Goal: Task Accomplishment & Management: Use online tool/utility

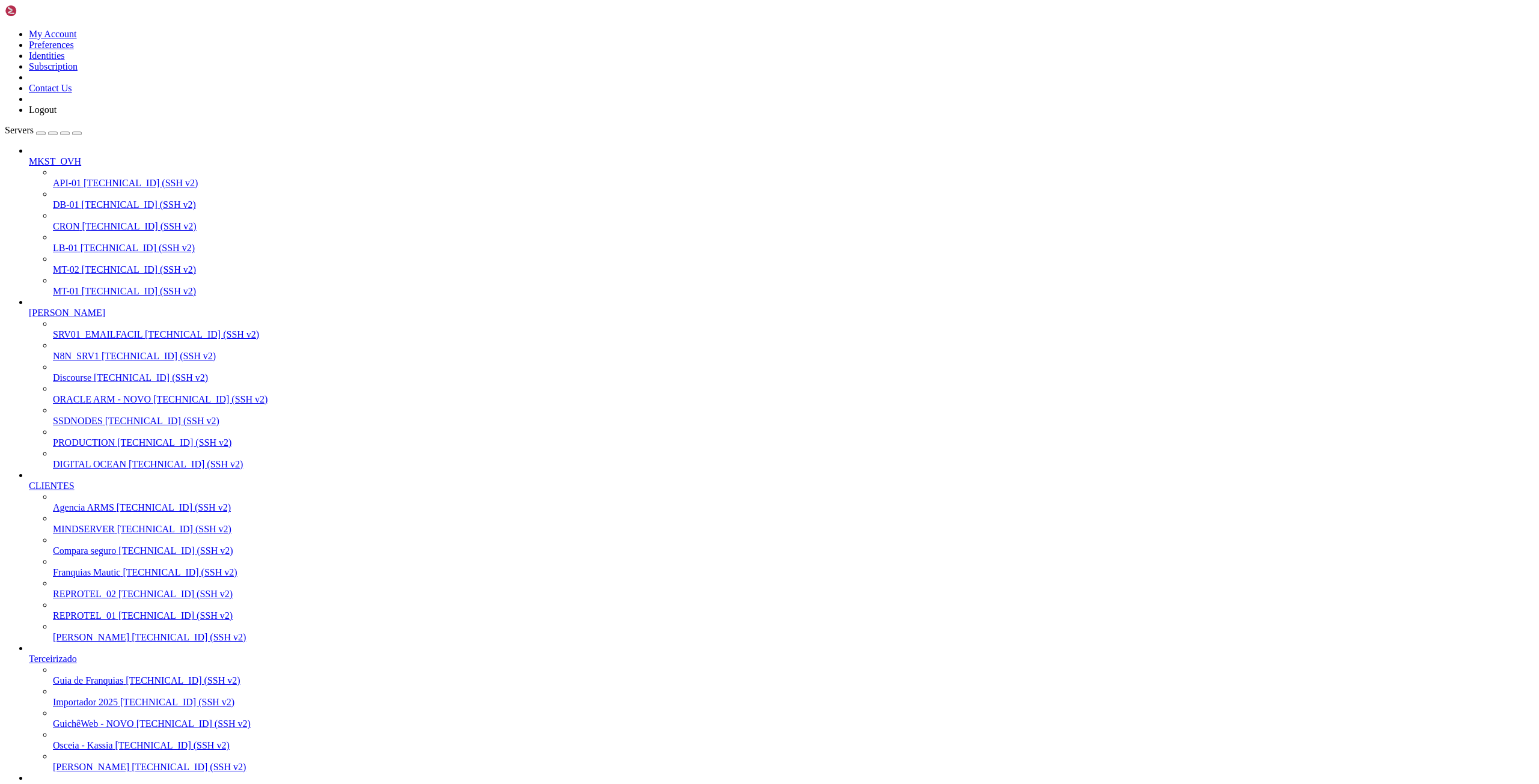
scroll to position [181, 0]
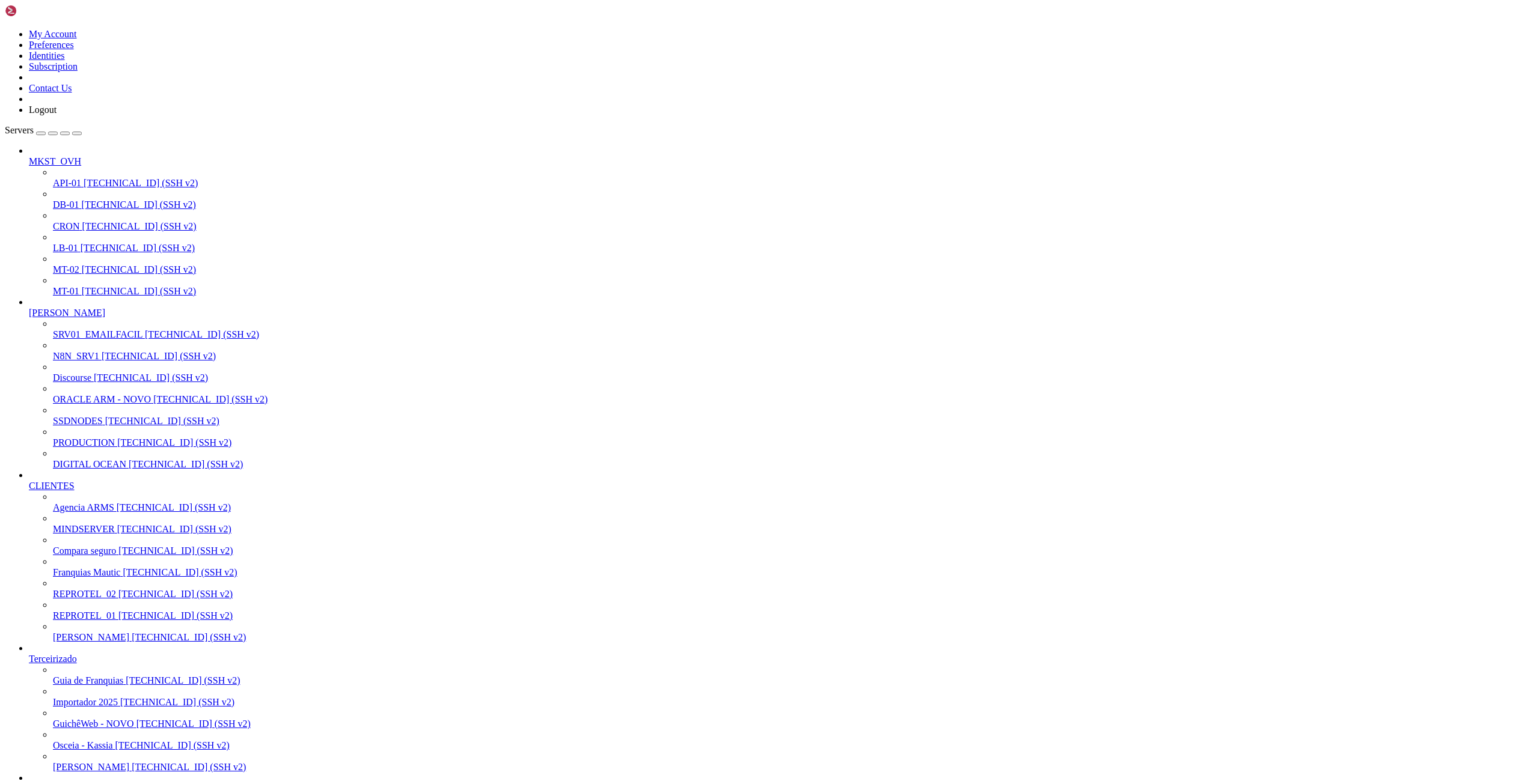
scroll to position [11869, 0]
drag, startPoint x: 31, startPoint y: 1584, endPoint x: 368, endPoint y: 1580, distance: 337.0
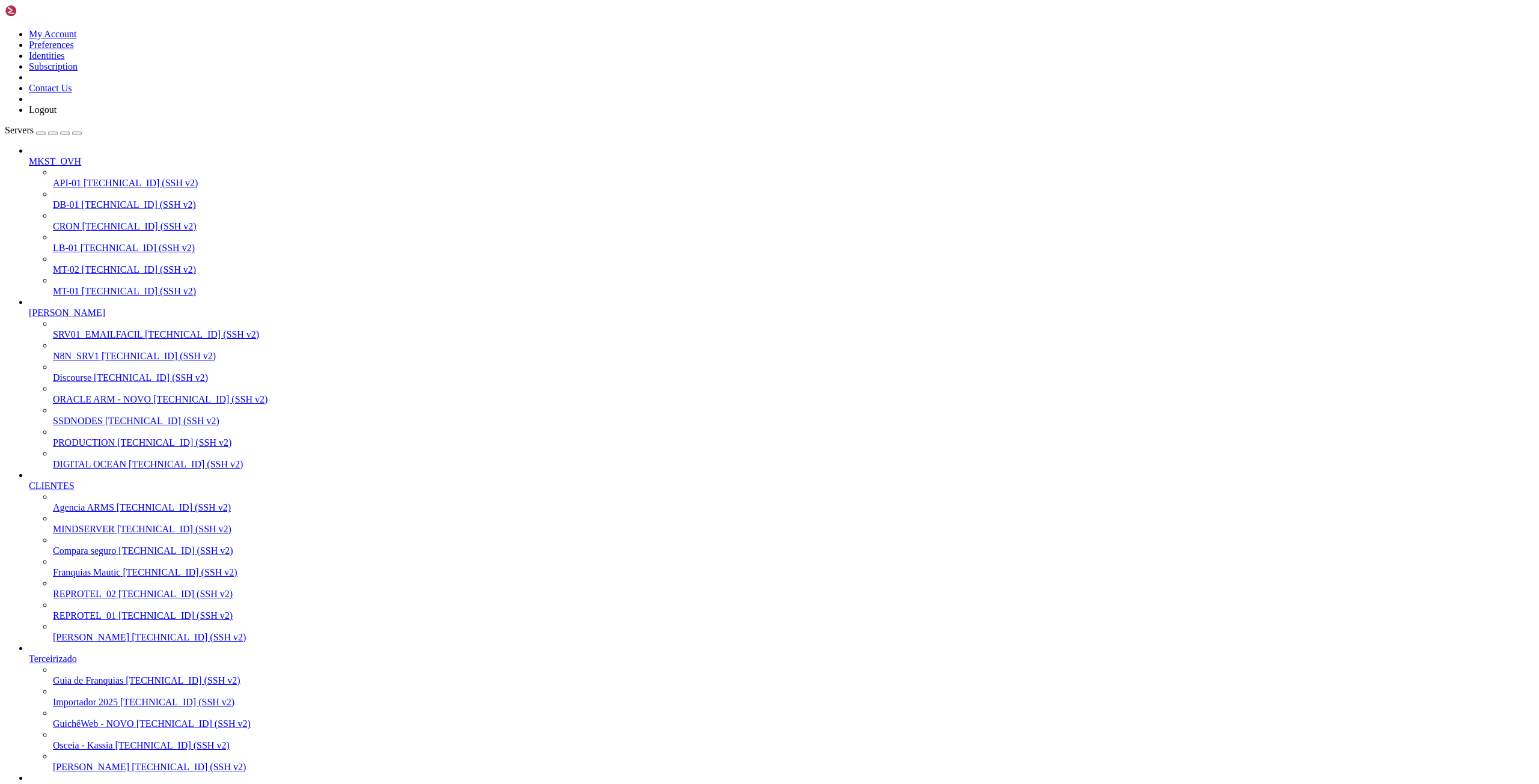
click at [78, 762] on span "[PERSON_NAME]" at bounding box center [91, 767] width 76 height 10
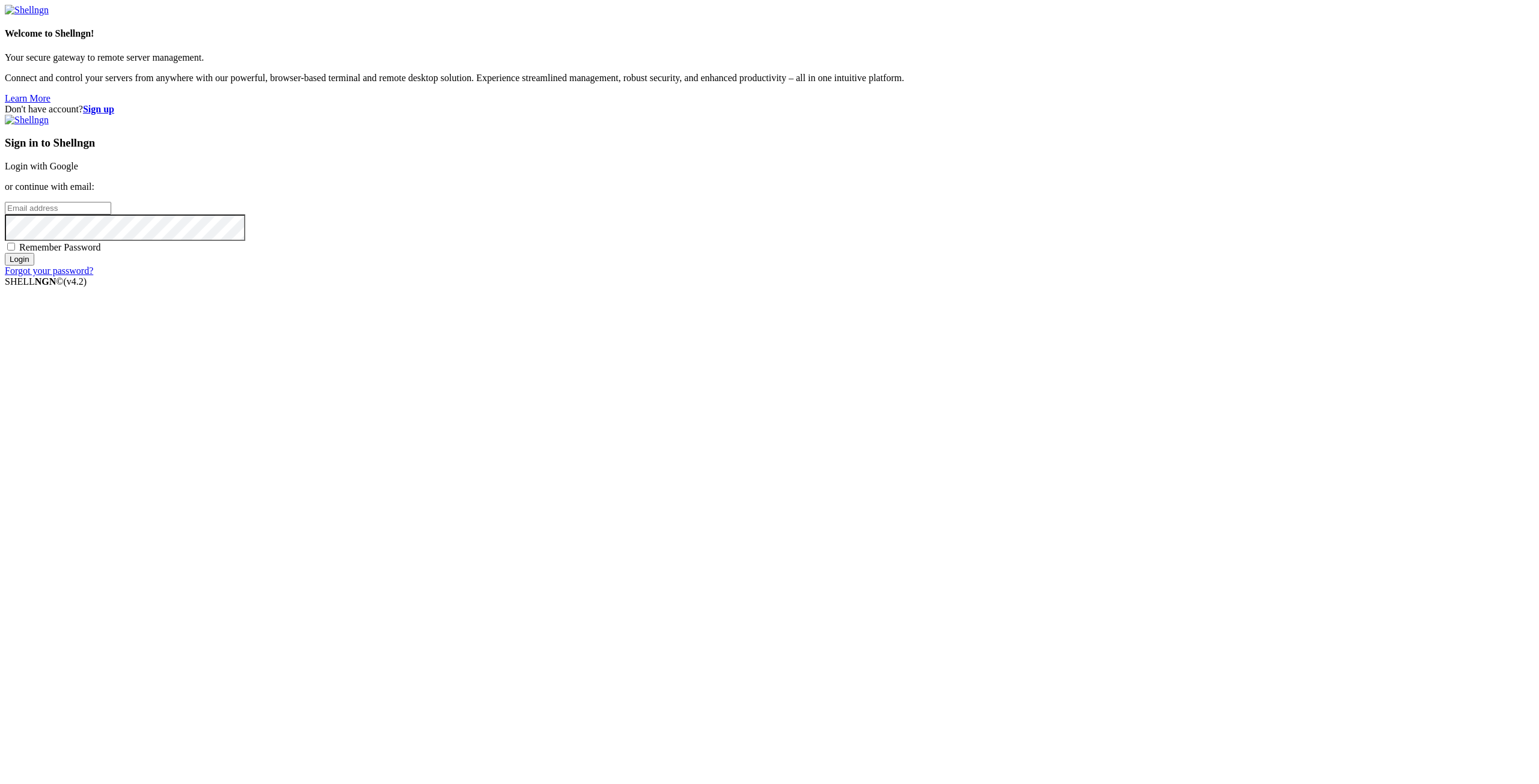
type input "leonardoborlot@gmail.com"
click at [34, 265] on input "Login" at bounding box center [19, 259] width 29 height 12
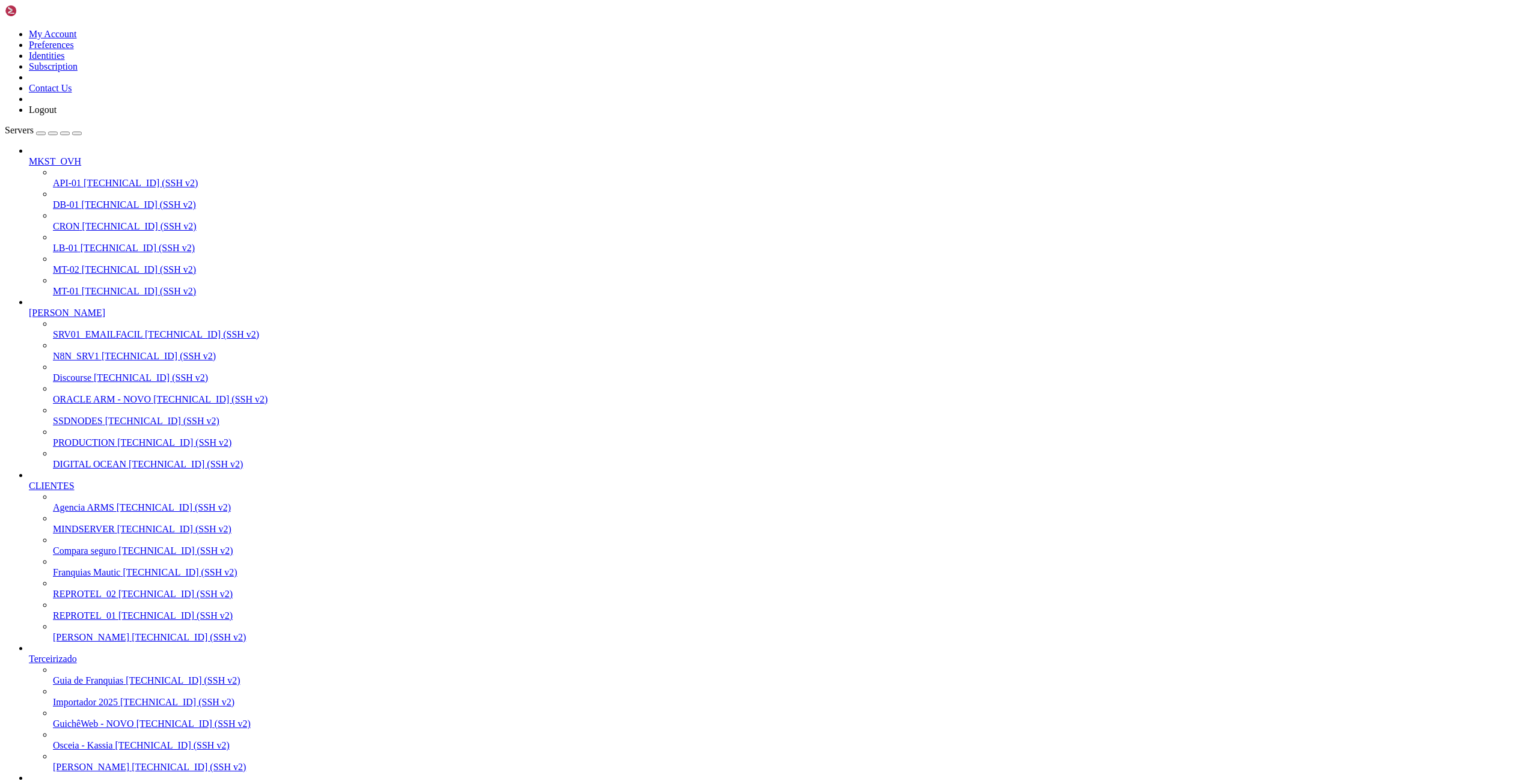
scroll to position [12196, 0]
drag, startPoint x: 877, startPoint y: 1409, endPoint x: 1015, endPoint y: 1410, distance: 138.0
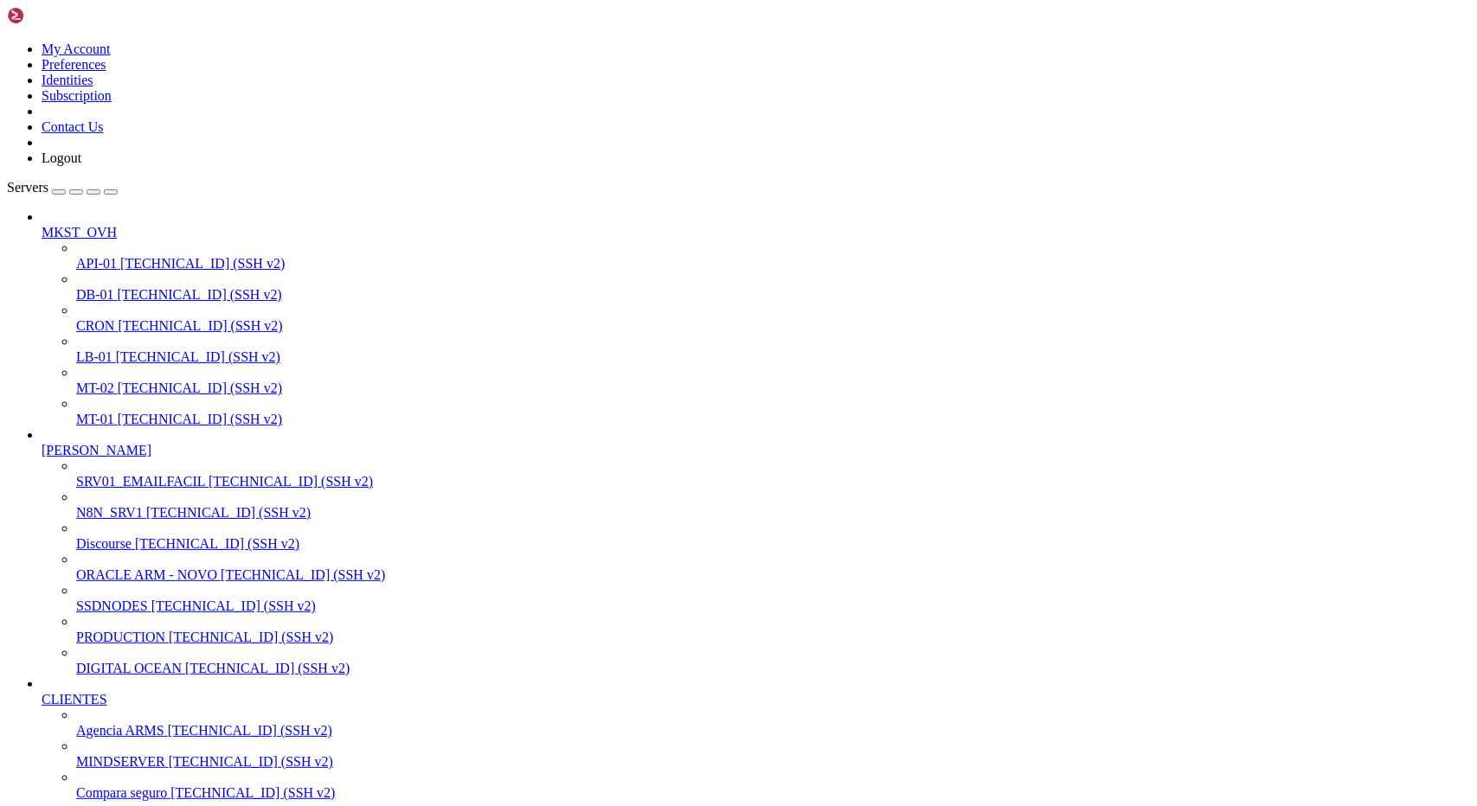
scroll to position [18372, 0]
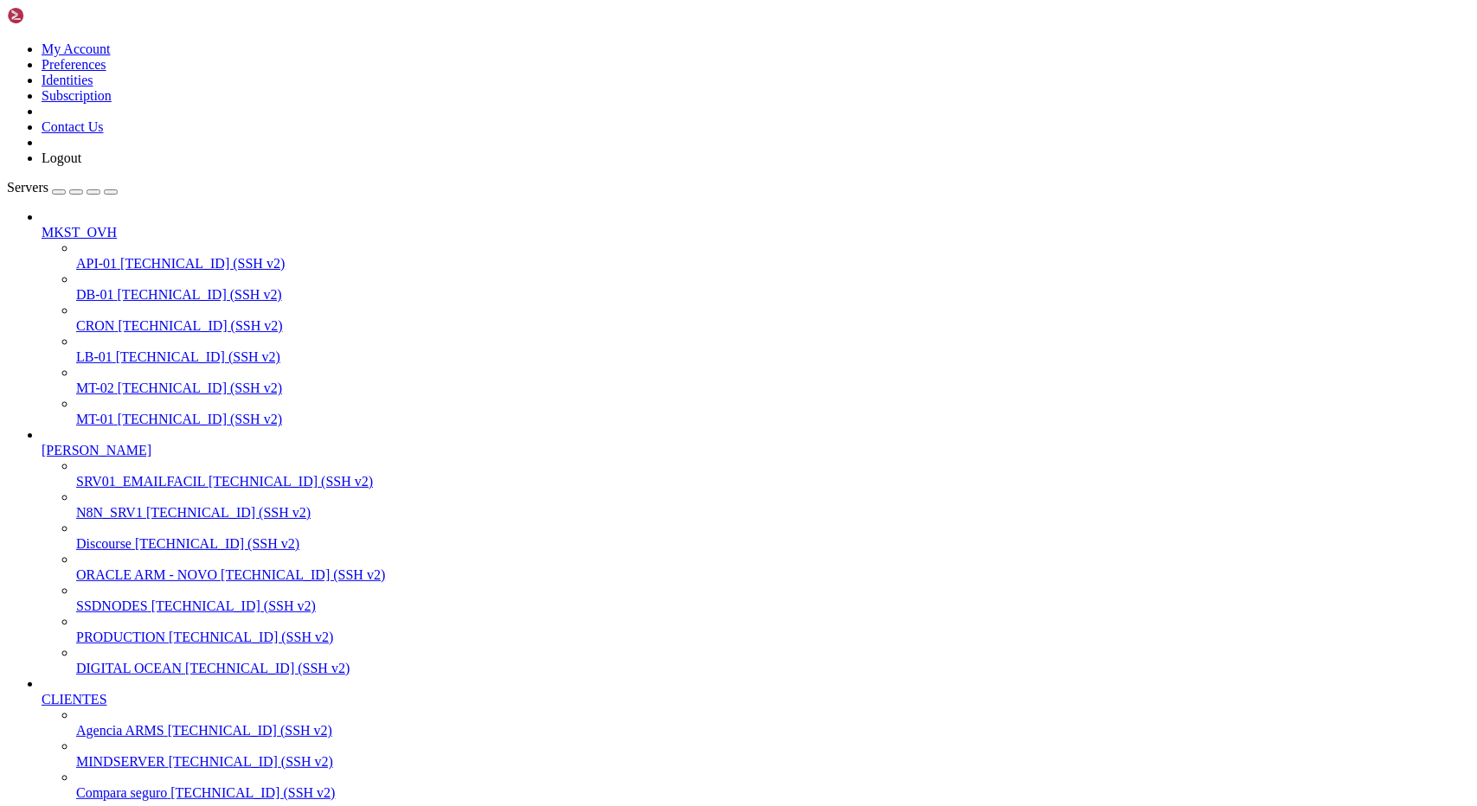
click at [169, 630] on span "[TECHNICAL_ID] (SSH v2)" at bounding box center [251, 637] width 164 height 15
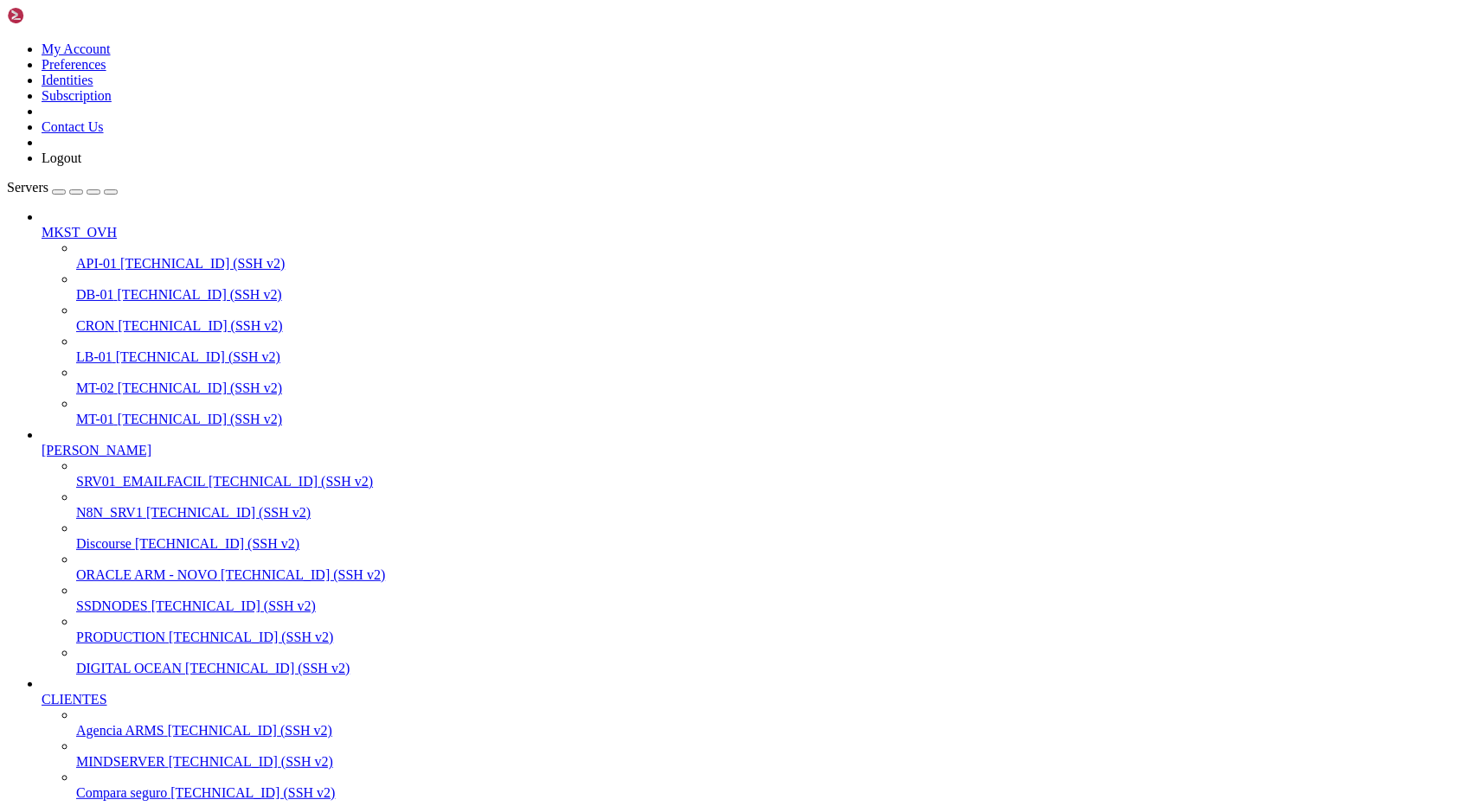
click at [169, 630] on span "[TECHNICAL_ID] (SSH v2)" at bounding box center [251, 637] width 164 height 15
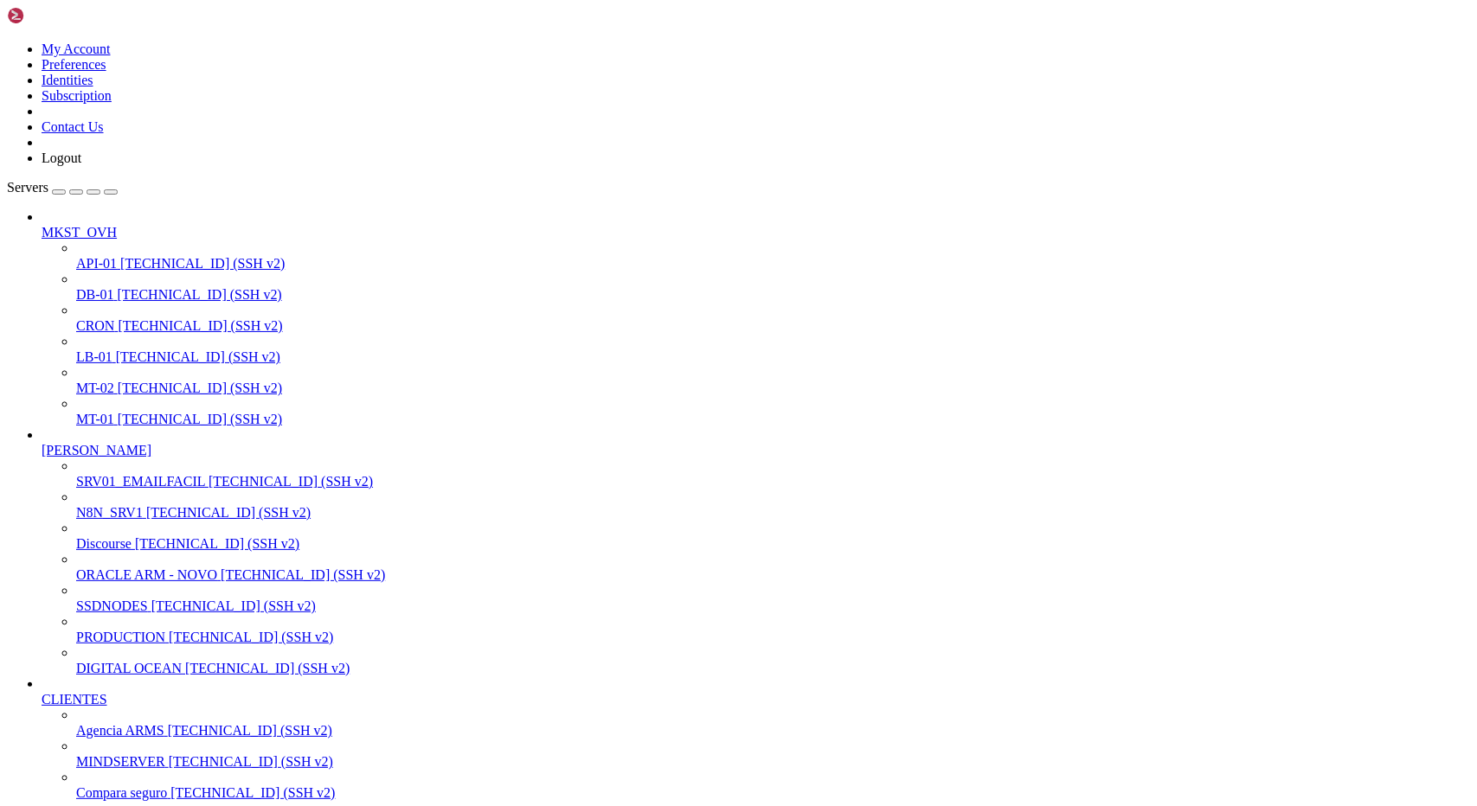
drag, startPoint x: 17, startPoint y: 2412, endPoint x: 338, endPoint y: 2834, distance: 529.7
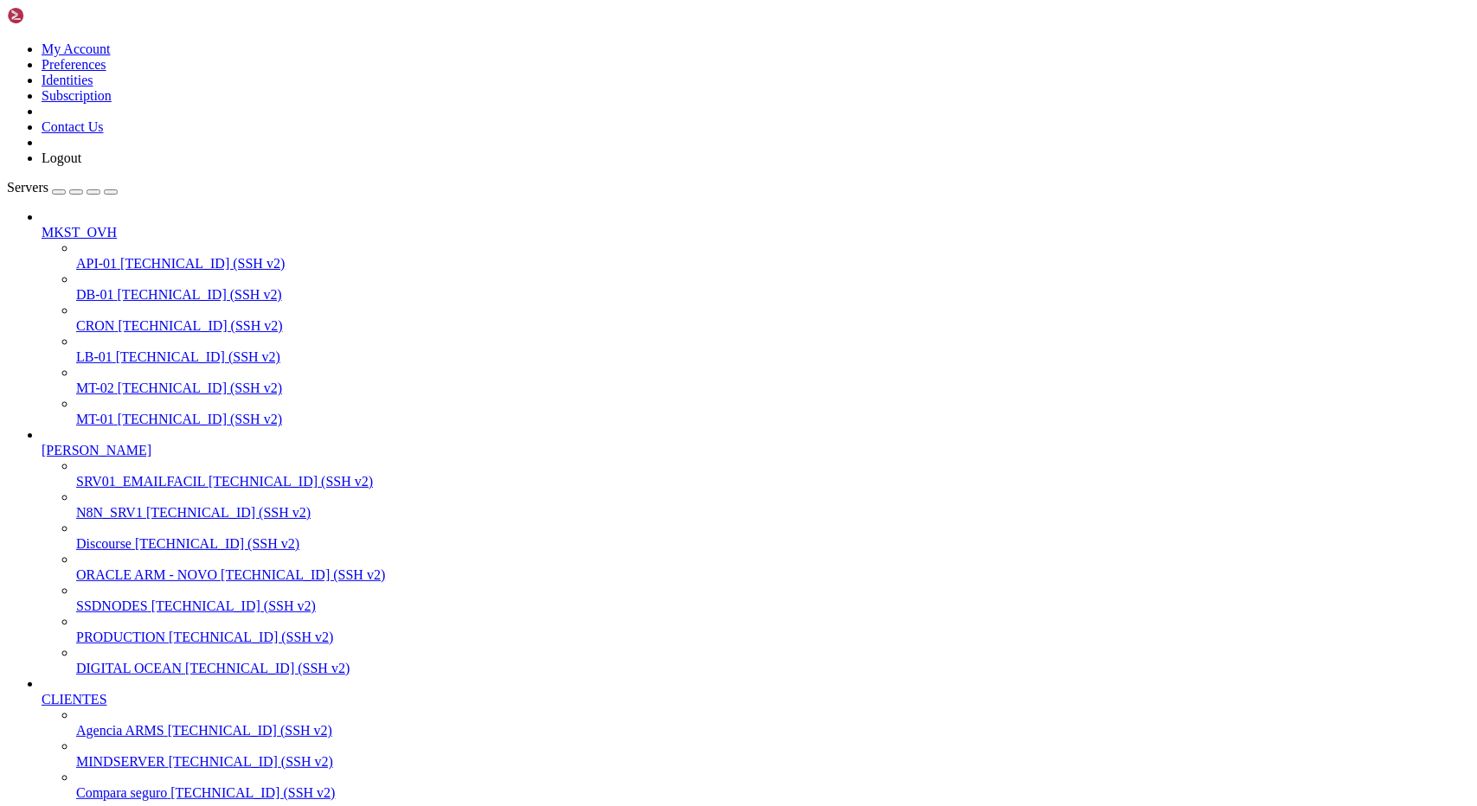
scroll to position [19269, 0]
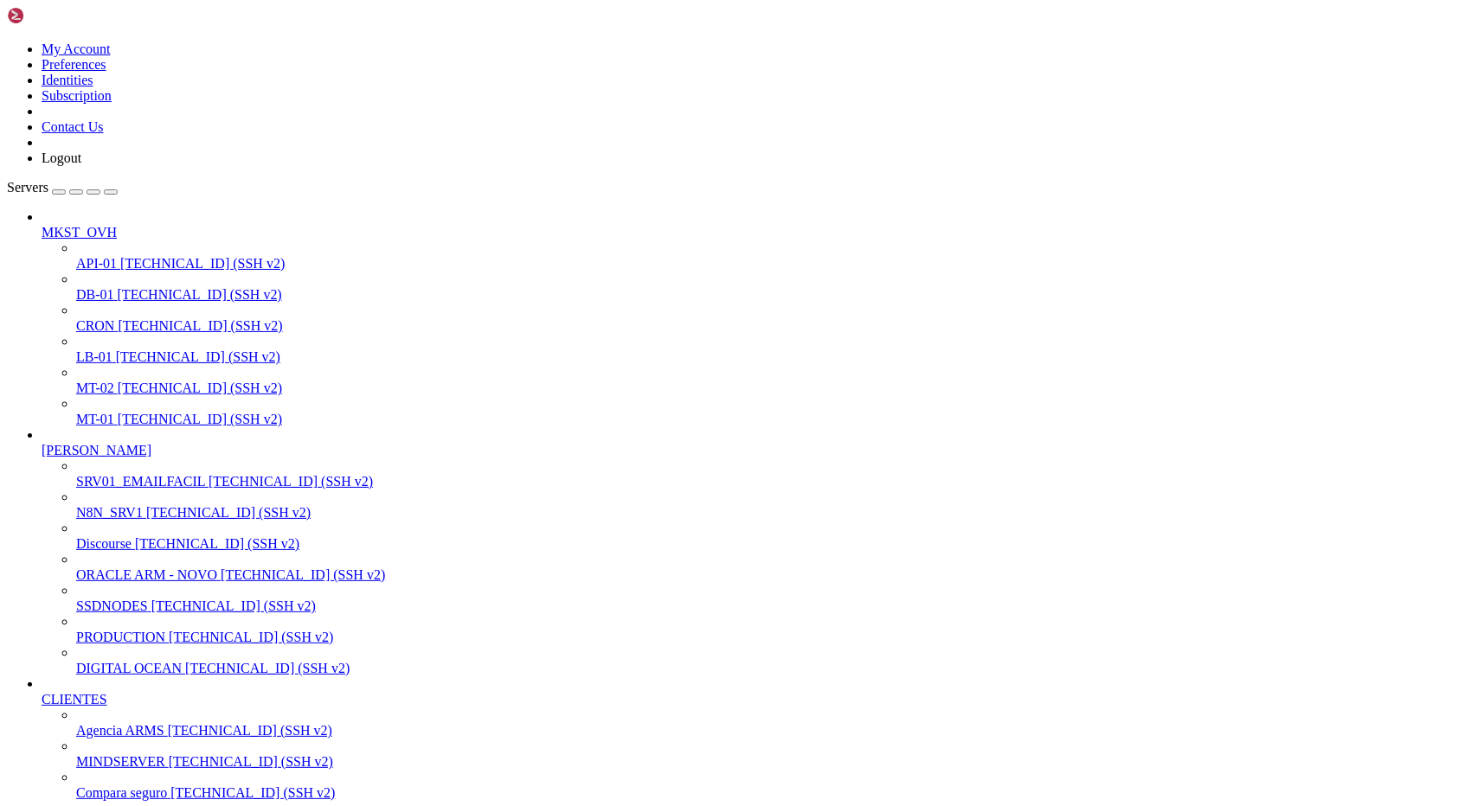
scroll to position [20461, 0]
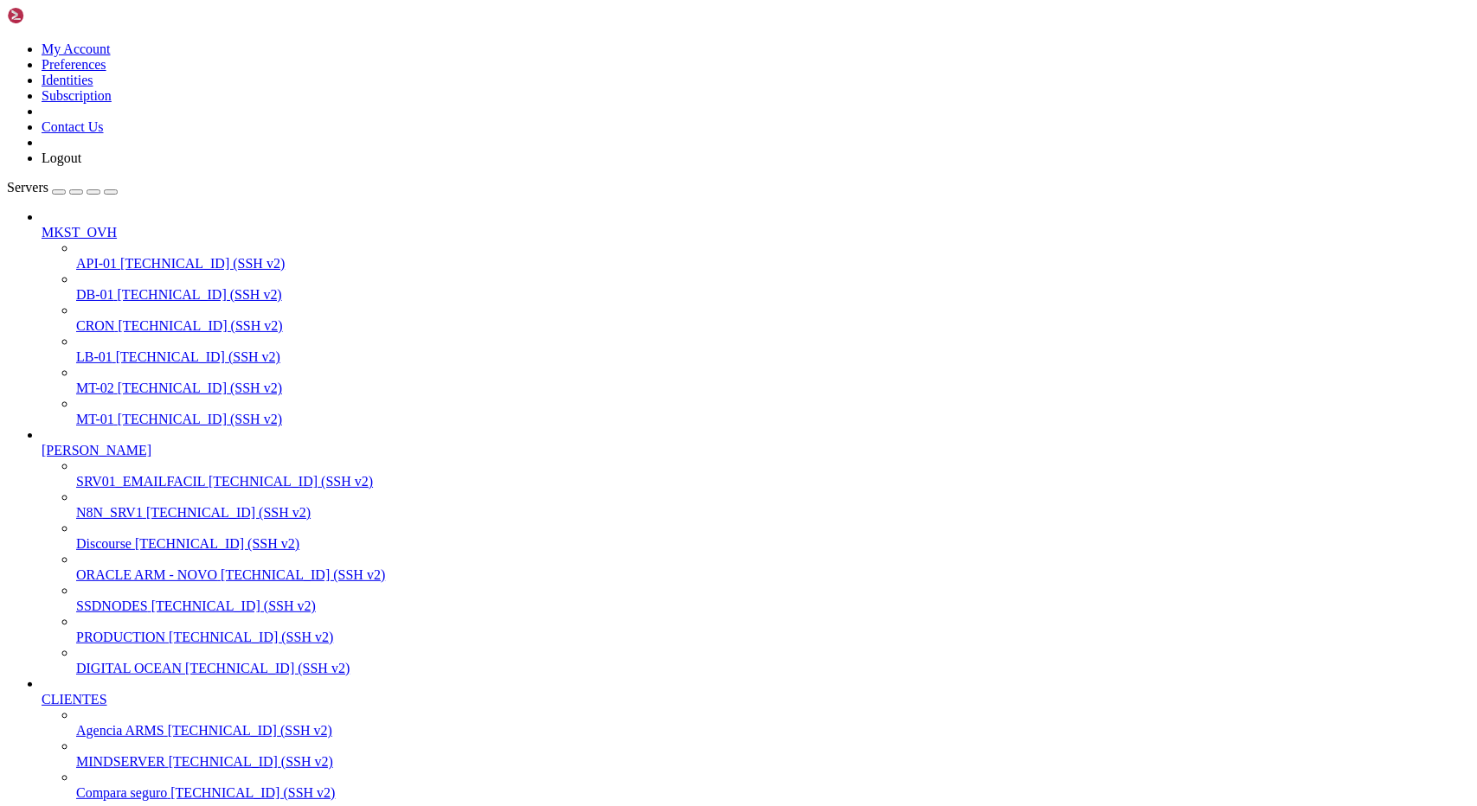
scroll to position [0, 0]
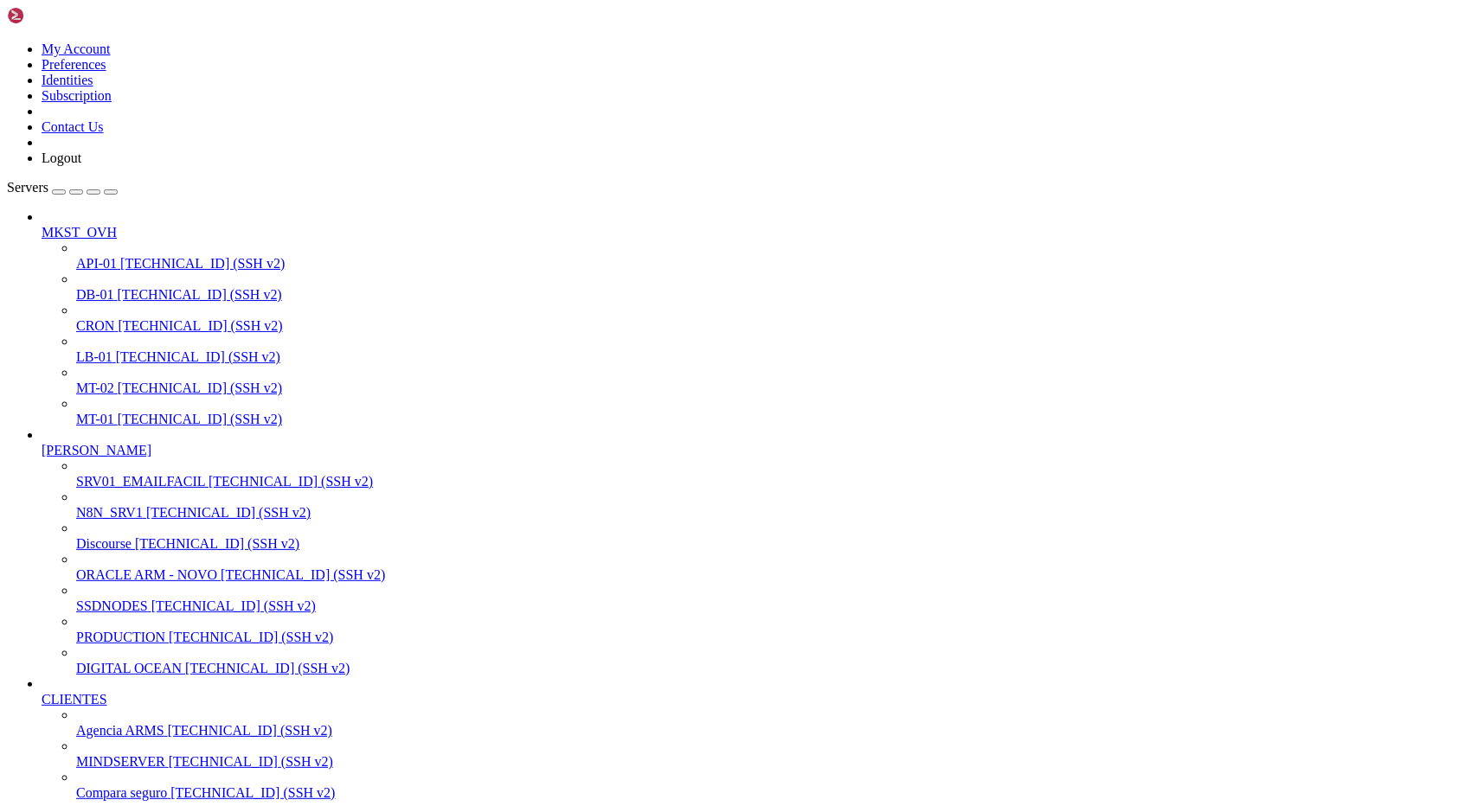
scroll to position [2786, 0]
drag, startPoint x: 136, startPoint y: 2474, endPoint x: 460, endPoint y: 2472, distance: 324.5
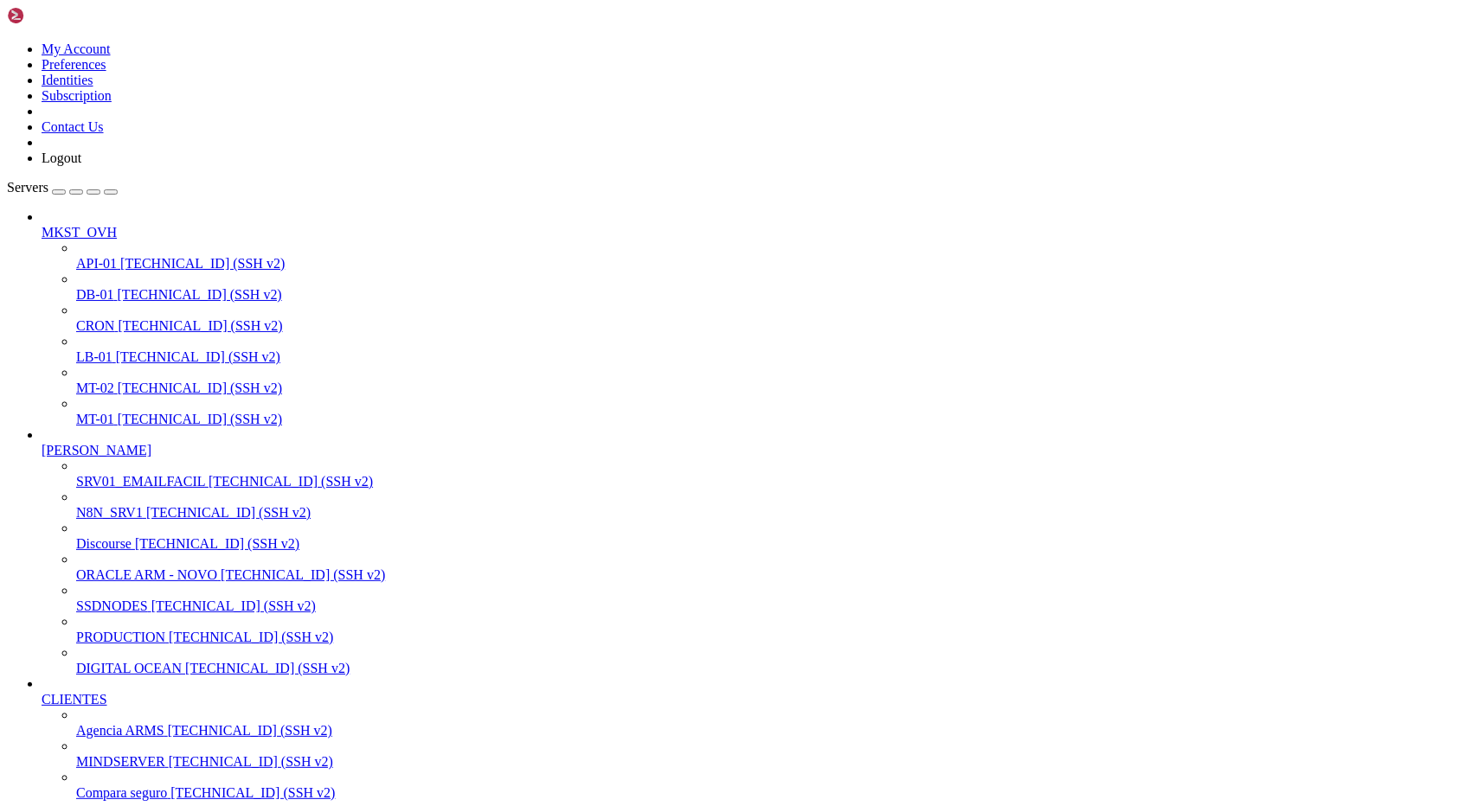
drag, startPoint x: 130, startPoint y: 2152, endPoint x: 491, endPoint y: 2167, distance: 362.0
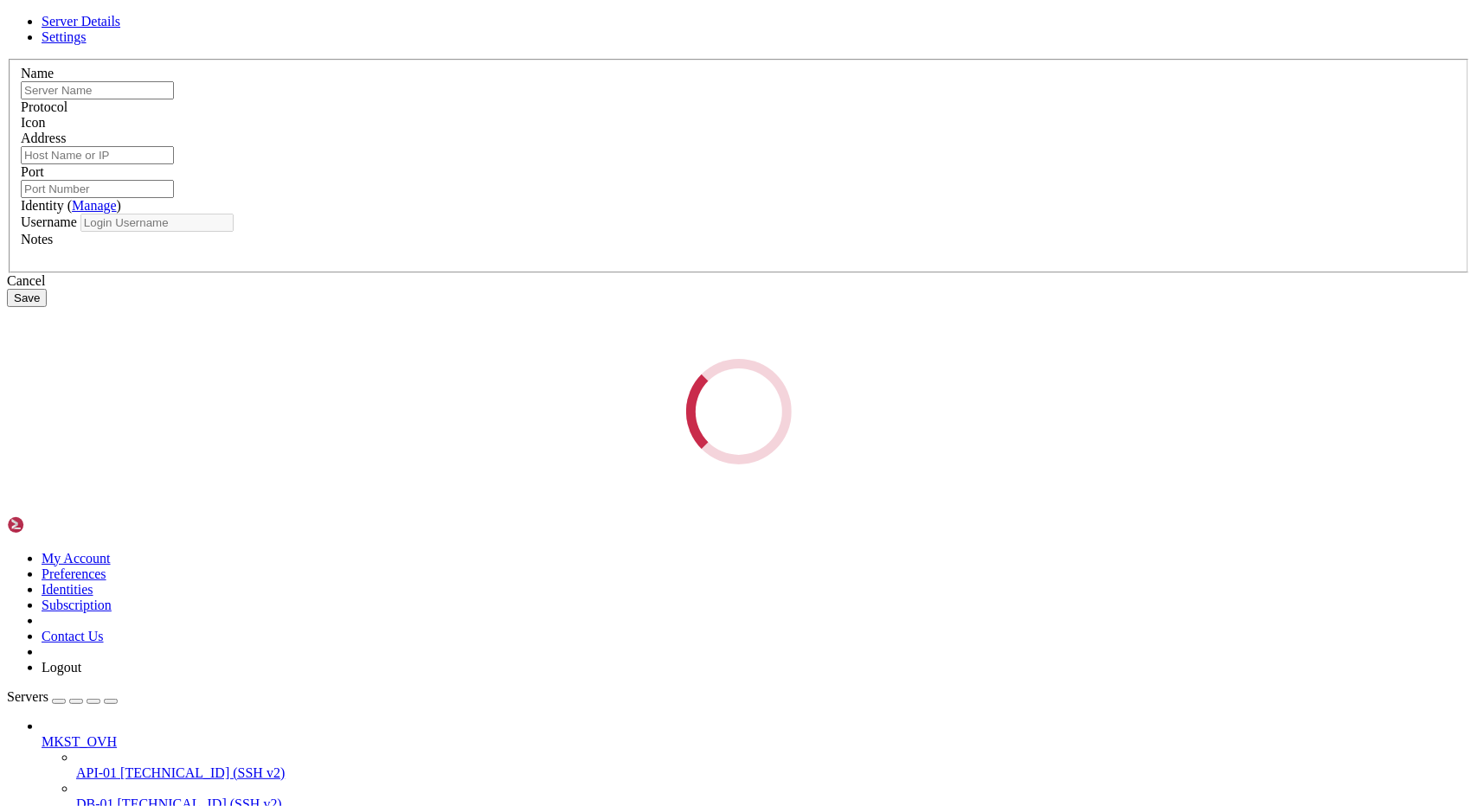
type input "[PERSON_NAME]"
type input "[TECHNICAL_ID]"
type input "22"
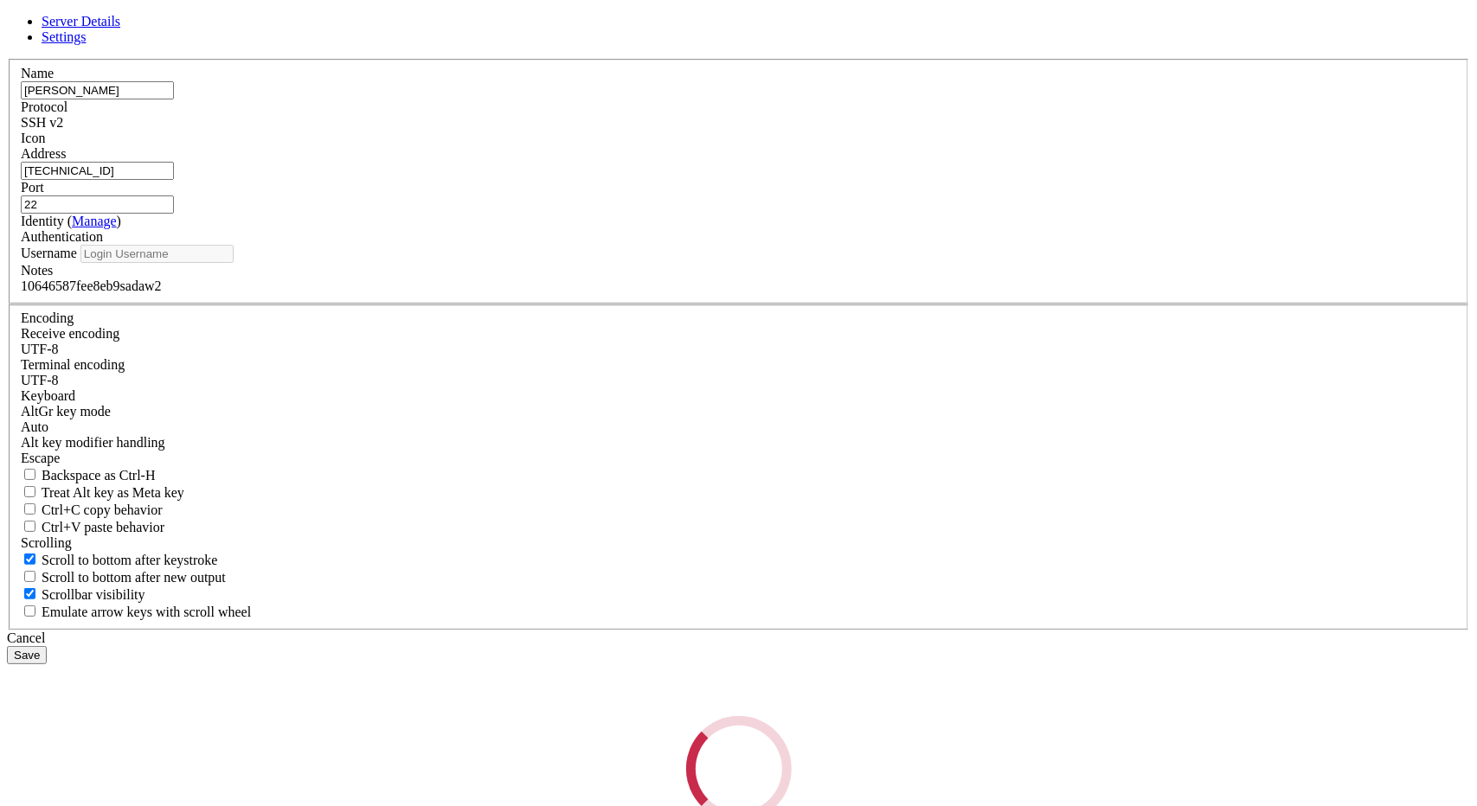
type input "root"
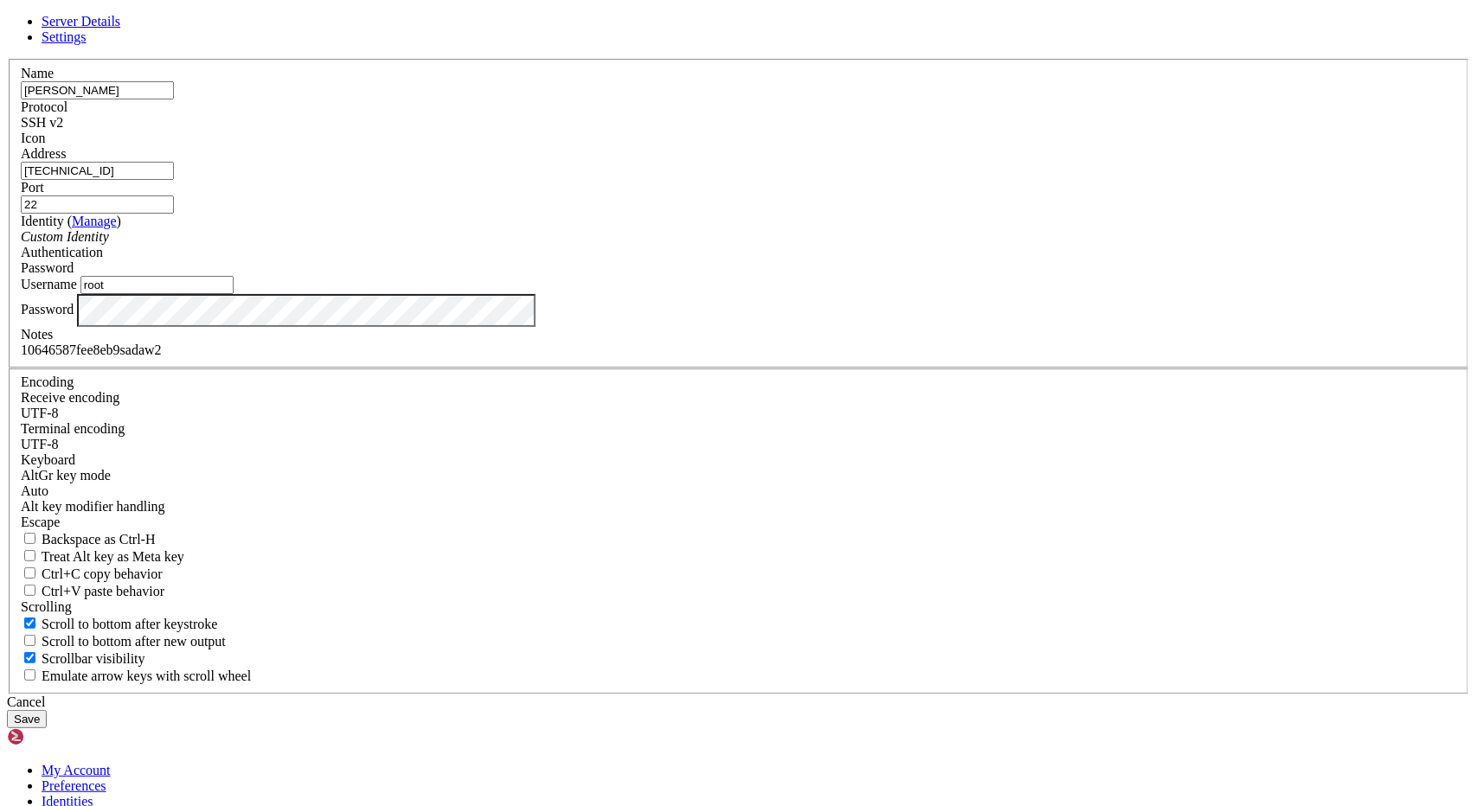
click at [174, 180] on input "[TECHNICAL_ID]" at bounding box center [97, 171] width 153 height 18
click at [276, 21] on div "Server Details Settings Name Ramiro Protocol SSH v2 Icon" at bounding box center [738, 371] width 1463 height 715
click at [844, 695] on div "Cancel" at bounding box center [738, 703] width 1463 height 16
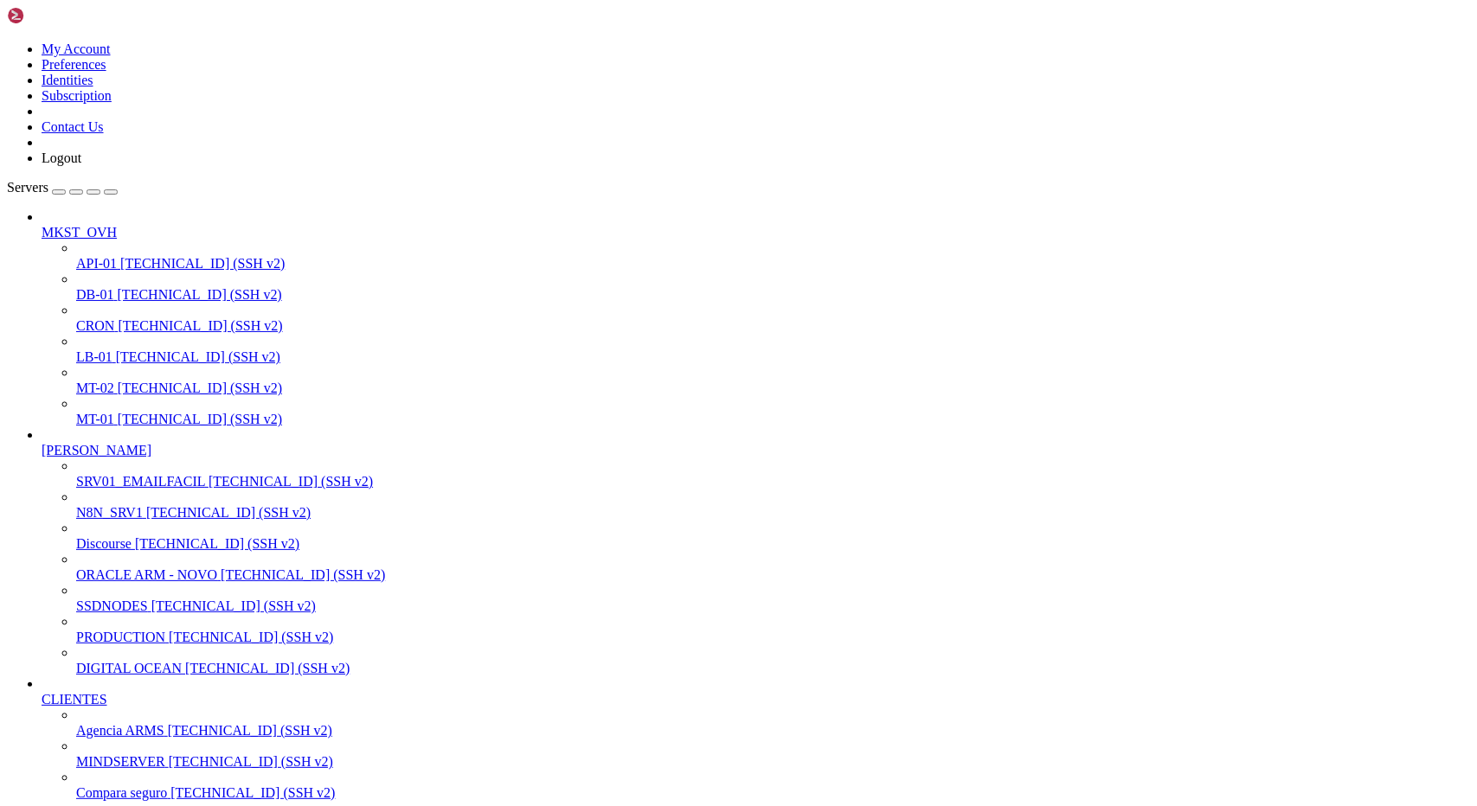
scroll to position [21476, 0]
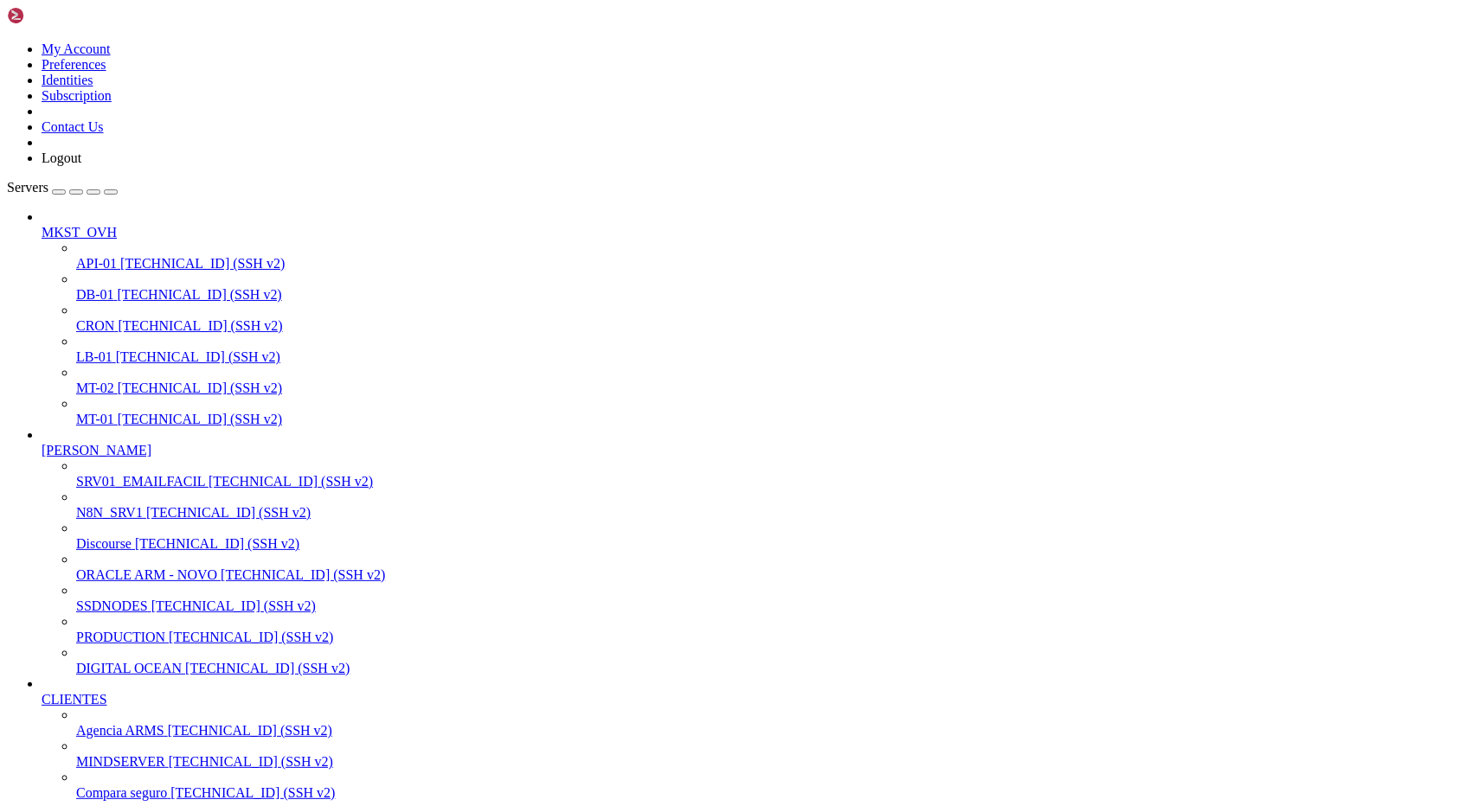
scroll to position [22579, 0]
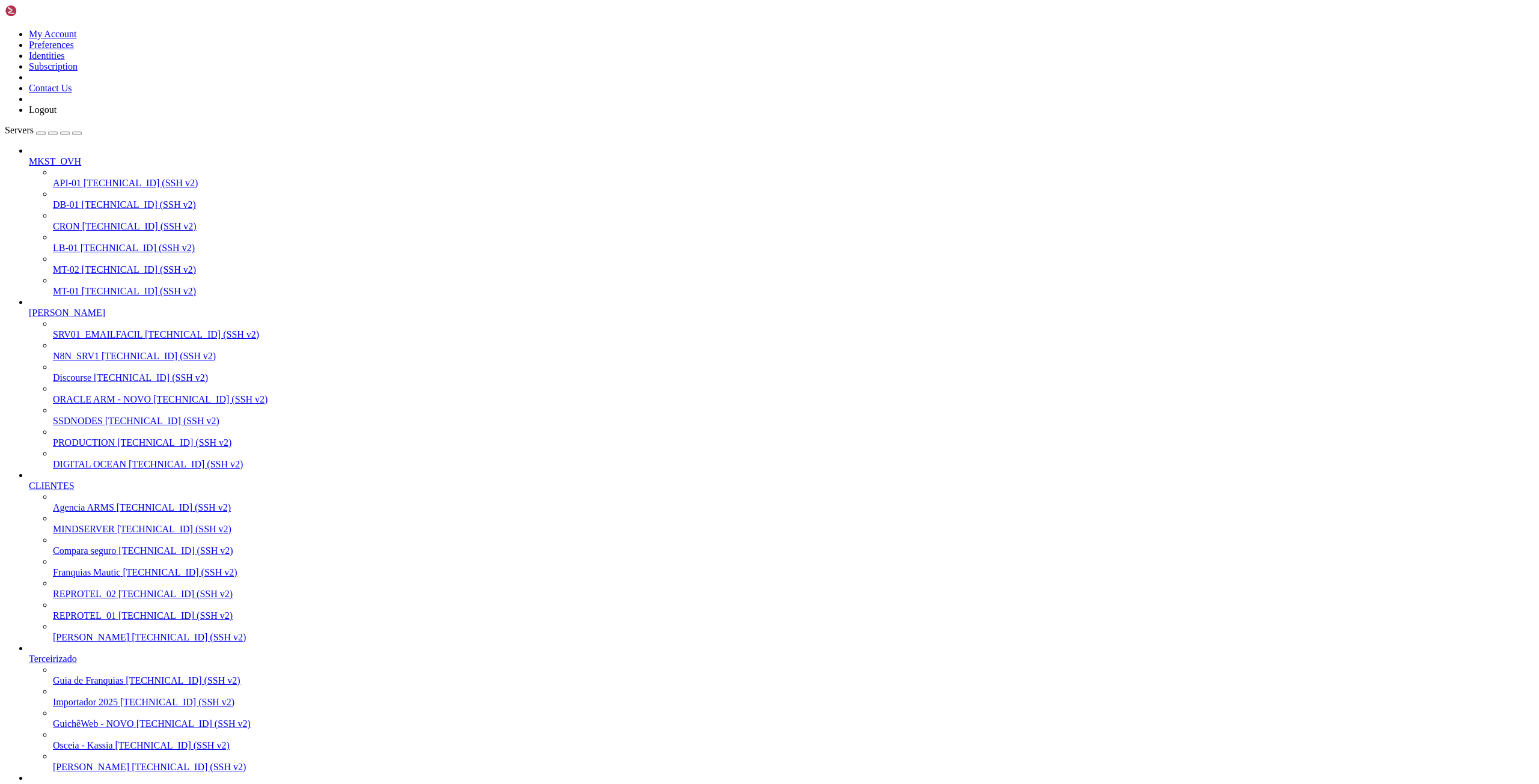
scroll to position [15577, 0]
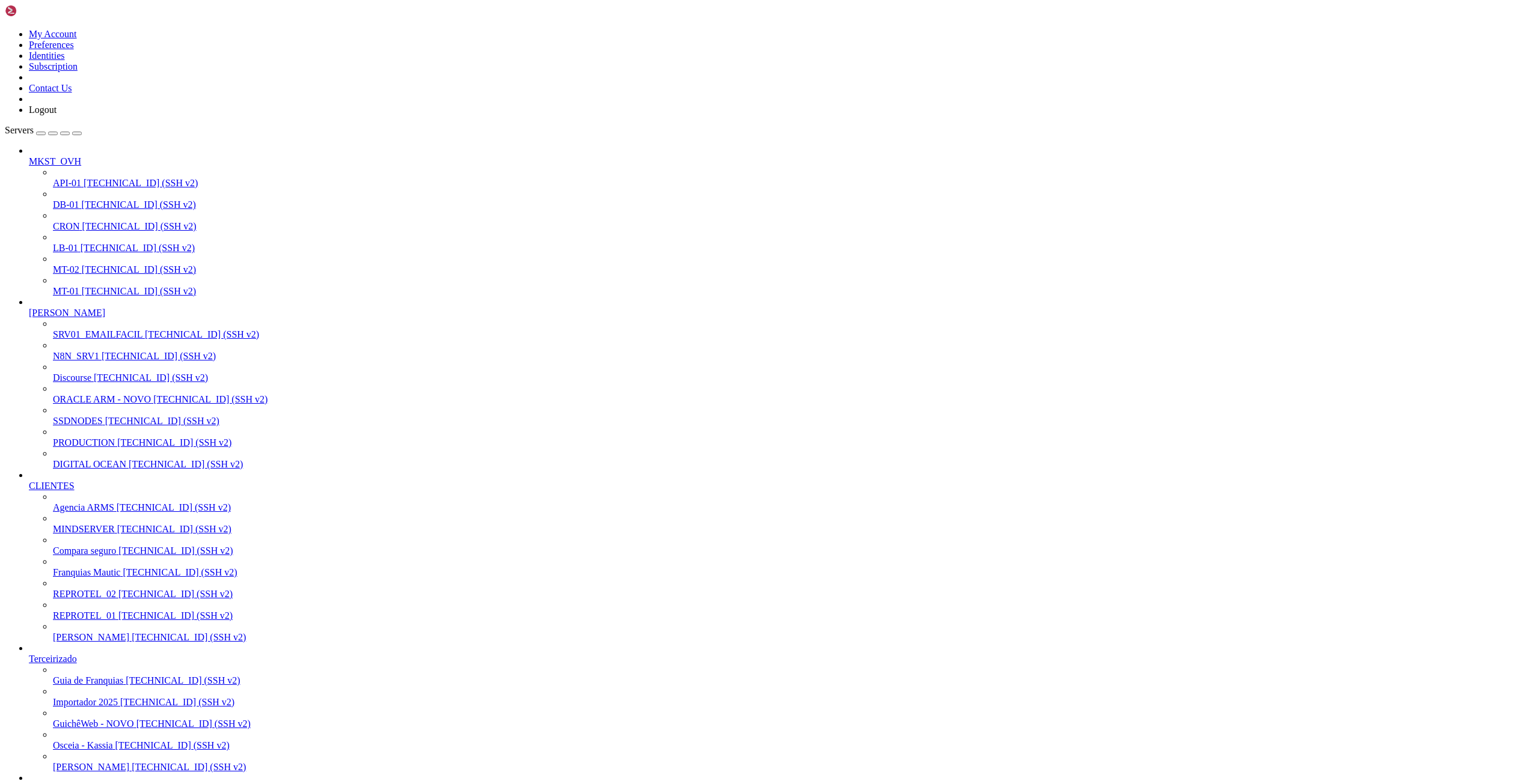
scroll to position [9316, 0]
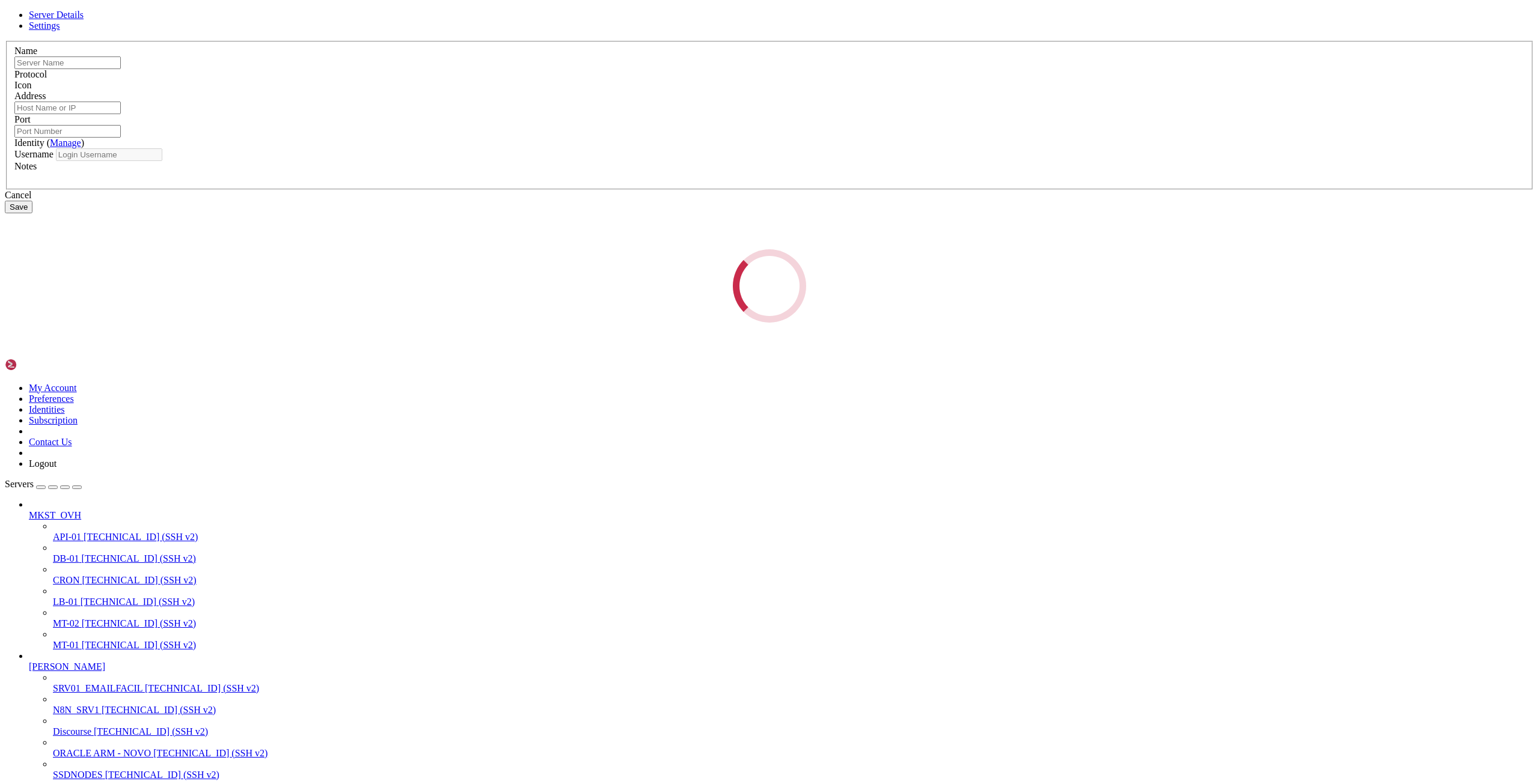
type input "[PERSON_NAME]"
type input "[TECHNICAL_ID]"
type input "22"
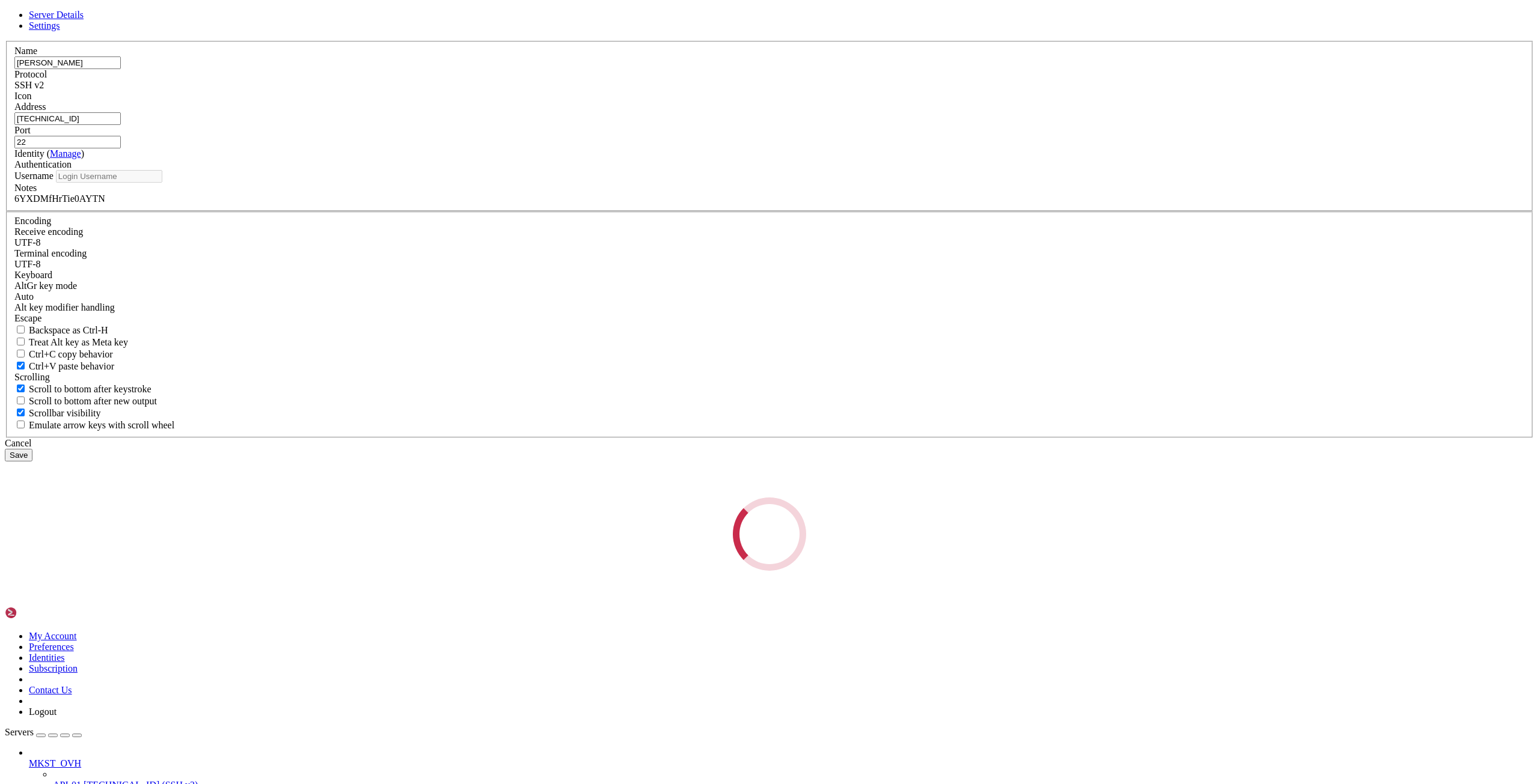
type input "root"
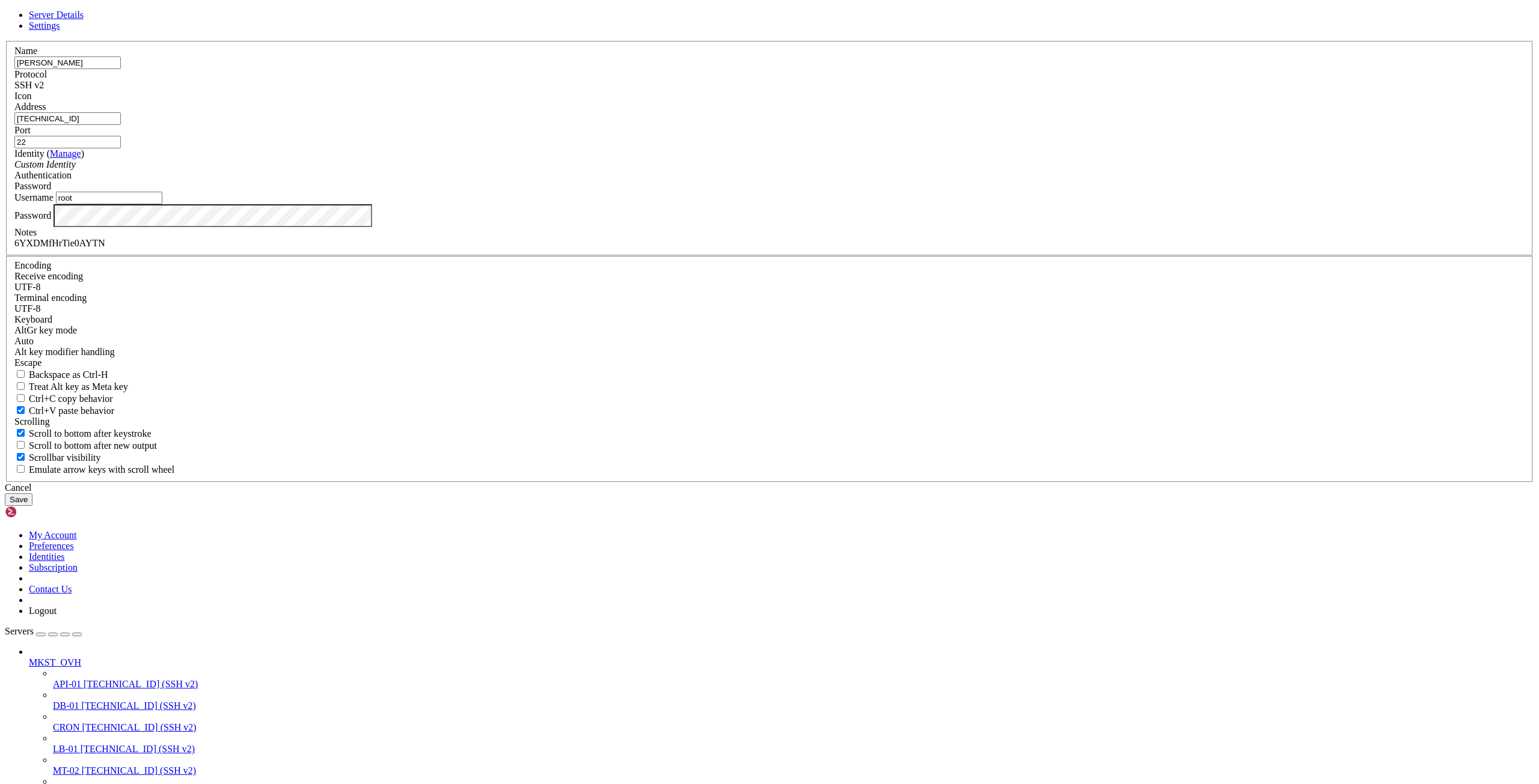
click at [121, 125] on input "[TECHNICAL_ID]" at bounding box center [67, 119] width 106 height 12
click at [832, 493] on div "Cancel" at bounding box center [769, 488] width 1529 height 11
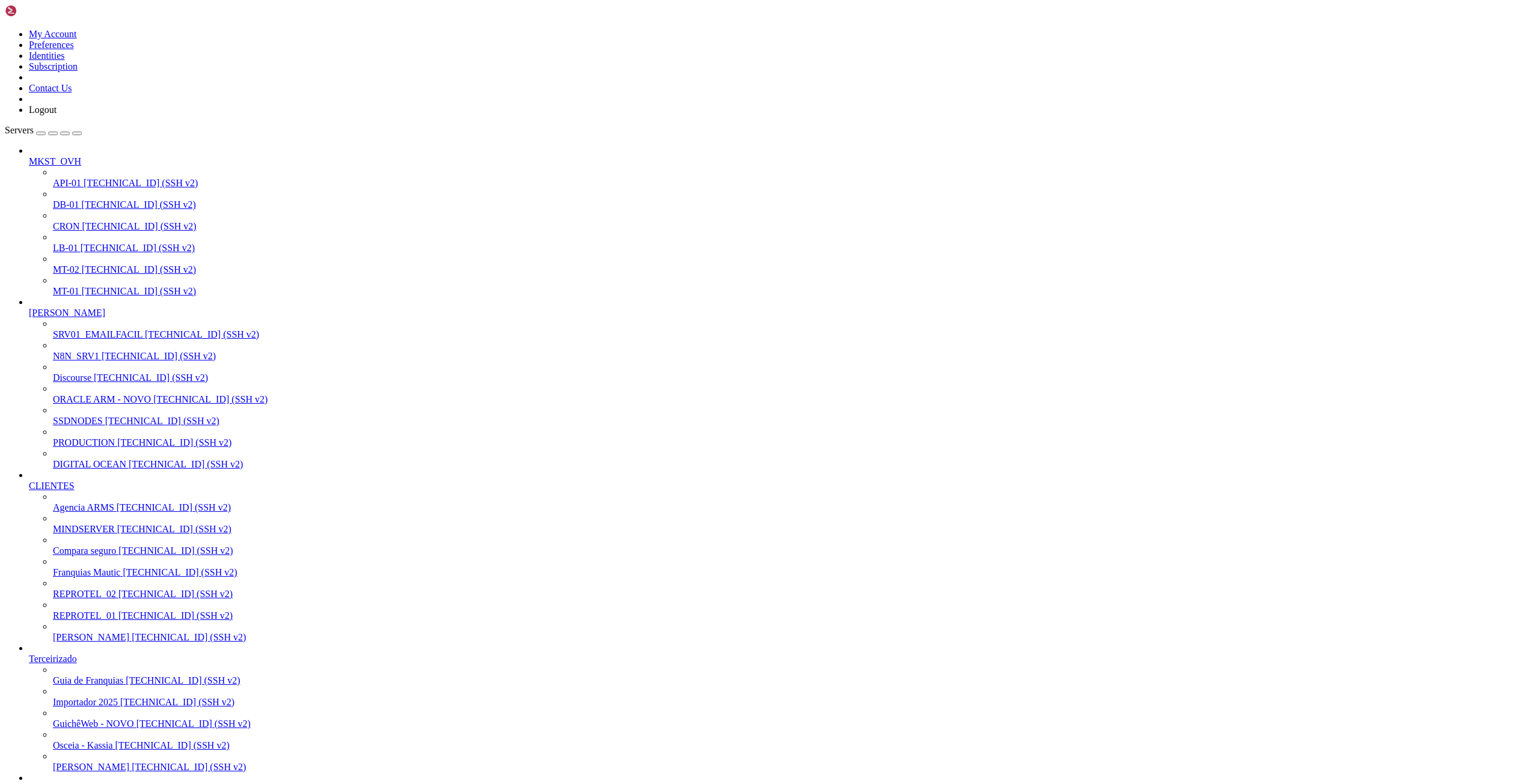
click at [54, 560] on span "[PERSON_NAME]" at bounding box center [91, 767] width 76 height 10
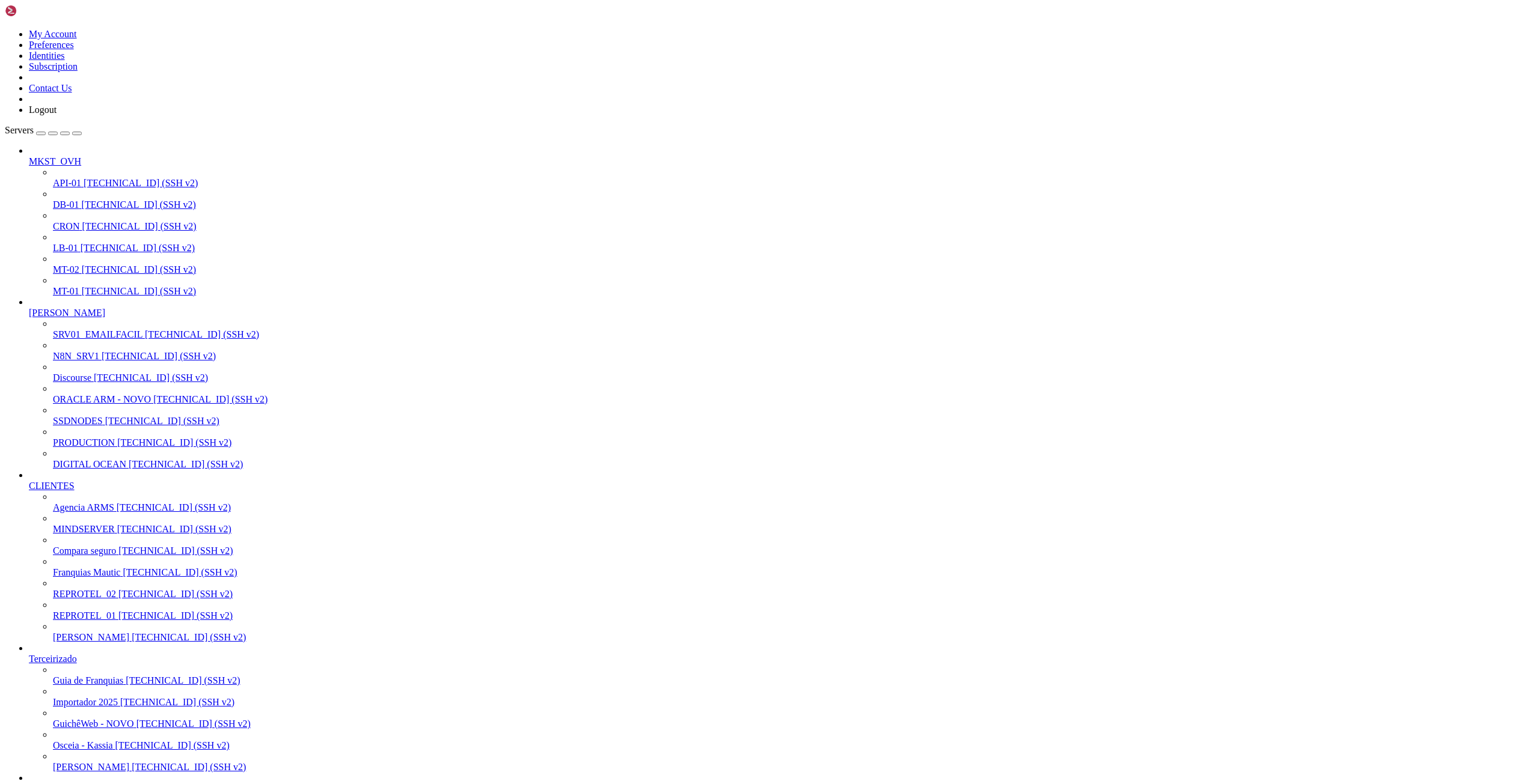
drag, startPoint x: 136, startPoint y: 1738, endPoint x: 359, endPoint y: 1728, distance: 223.2
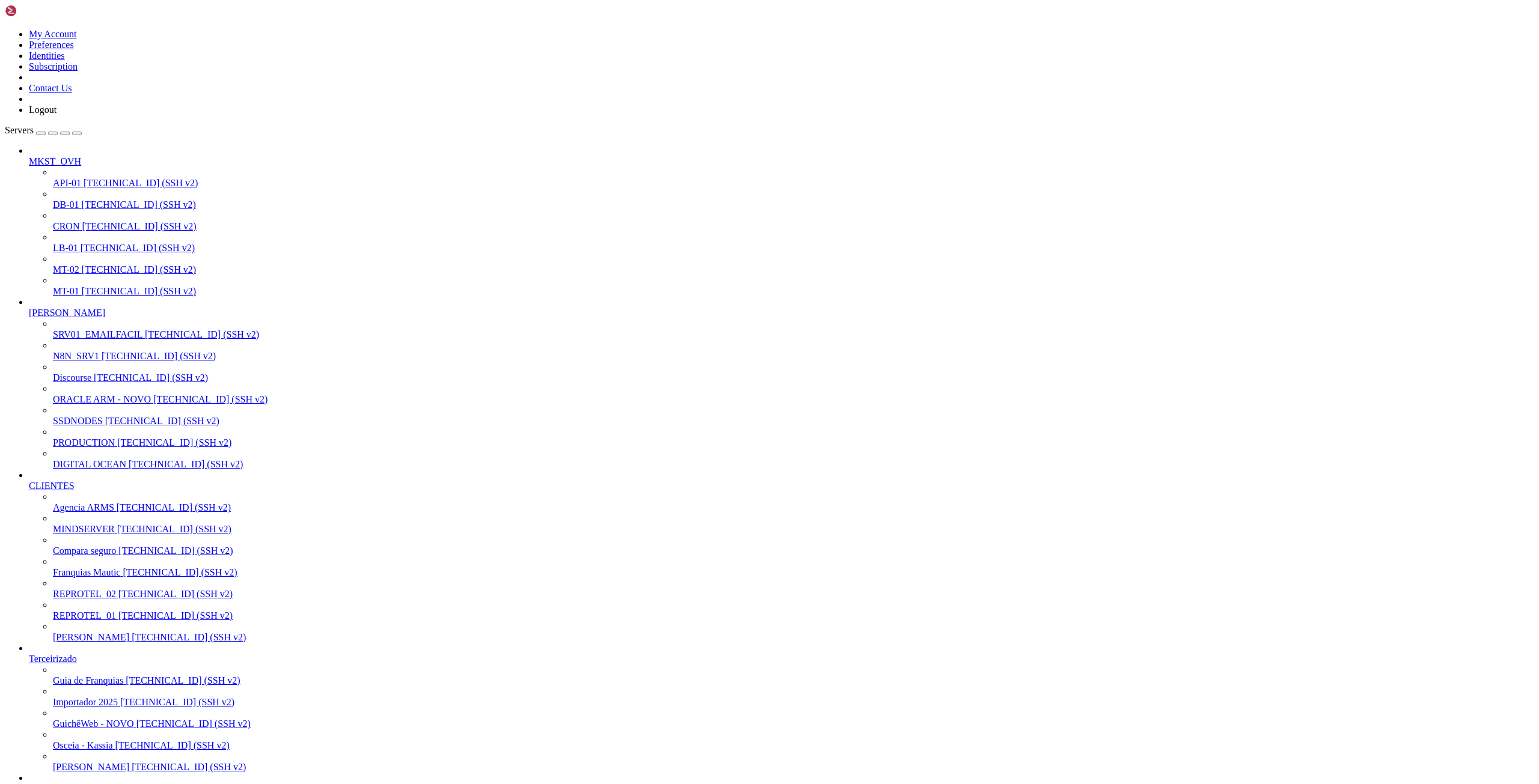
drag, startPoint x: 267, startPoint y: 1425, endPoint x: 401, endPoint y: 1426, distance: 134.0
drag, startPoint x: 51, startPoint y: 1533, endPoint x: 405, endPoint y: 1551, distance: 354.5
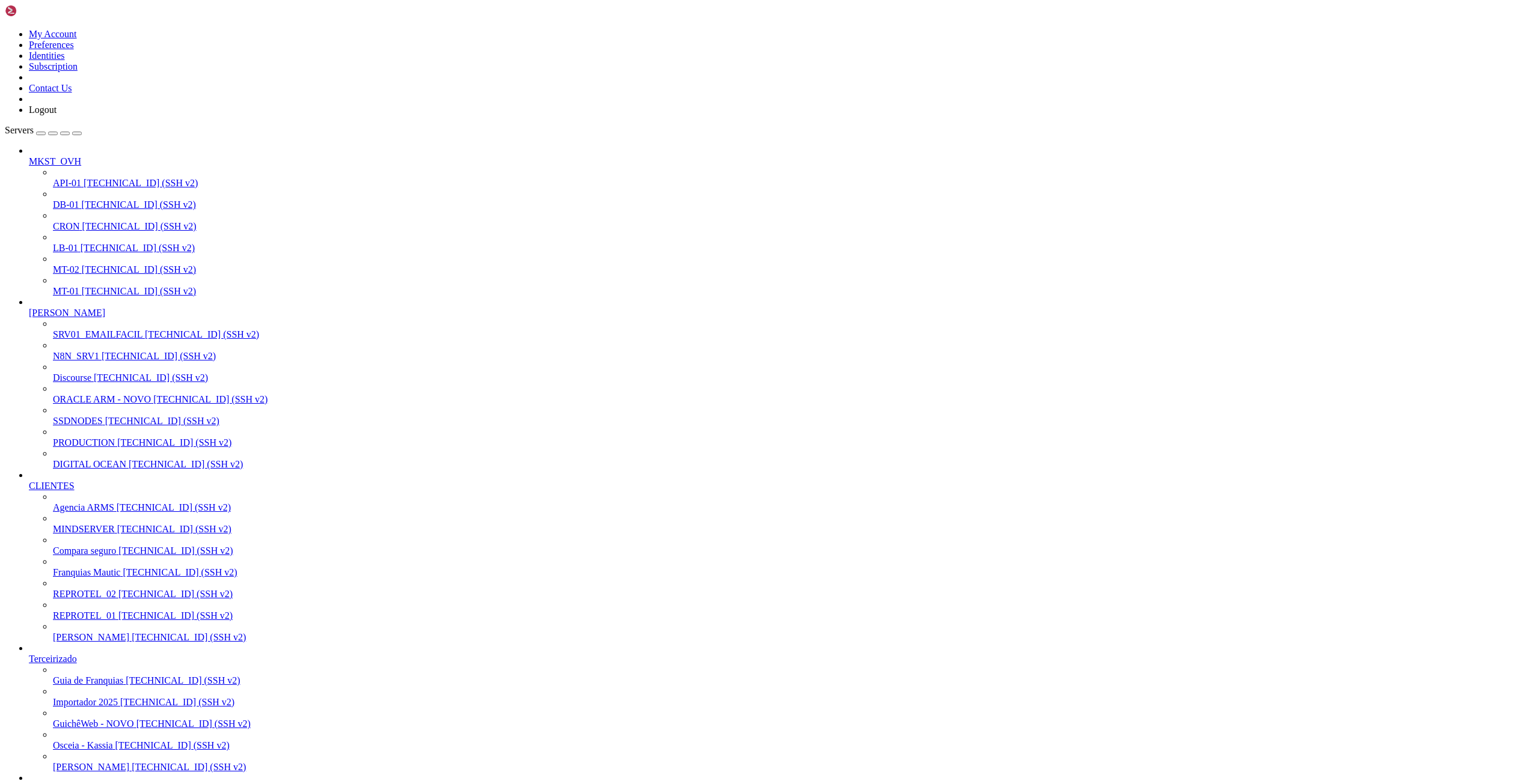
drag, startPoint x: 332, startPoint y: 1492, endPoint x: 10, endPoint y: 1481, distance: 322.2
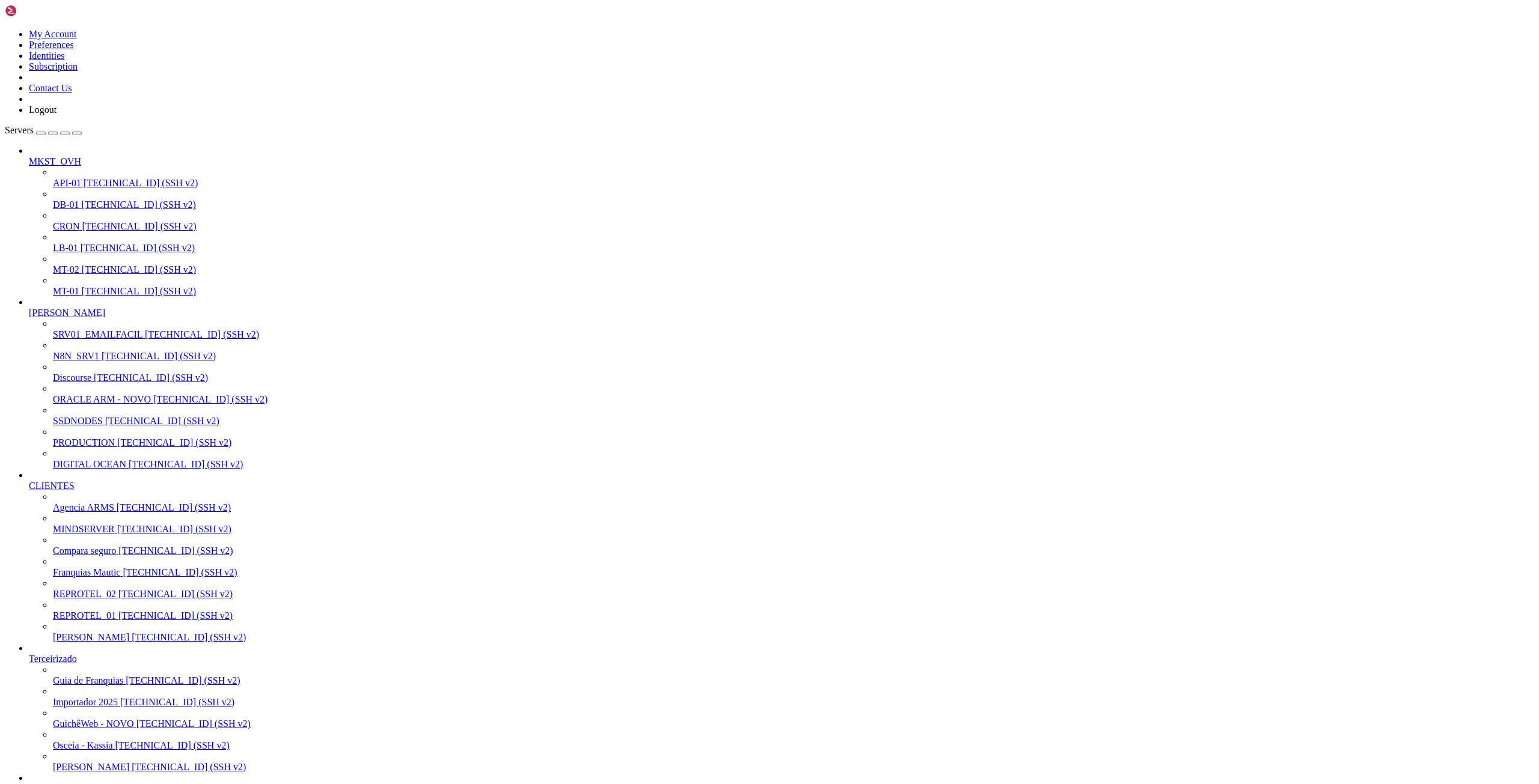
drag, startPoint x: 318, startPoint y: 1504, endPoint x: 11, endPoint y: 1483, distance: 307.7
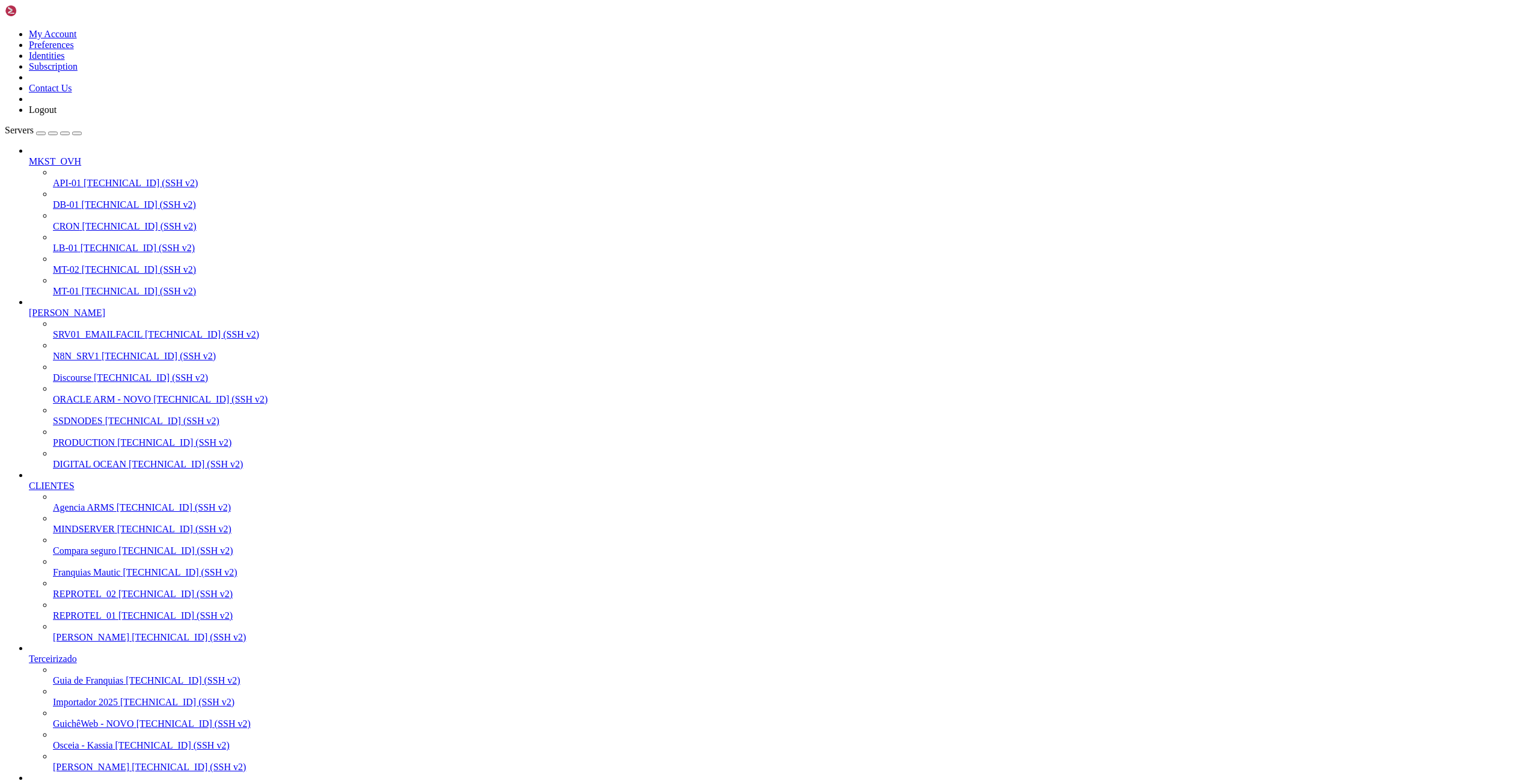
scroll to position [10255, 0]
drag, startPoint x: 158, startPoint y: 2078, endPoint x: 440, endPoint y: 2079, distance: 282.0
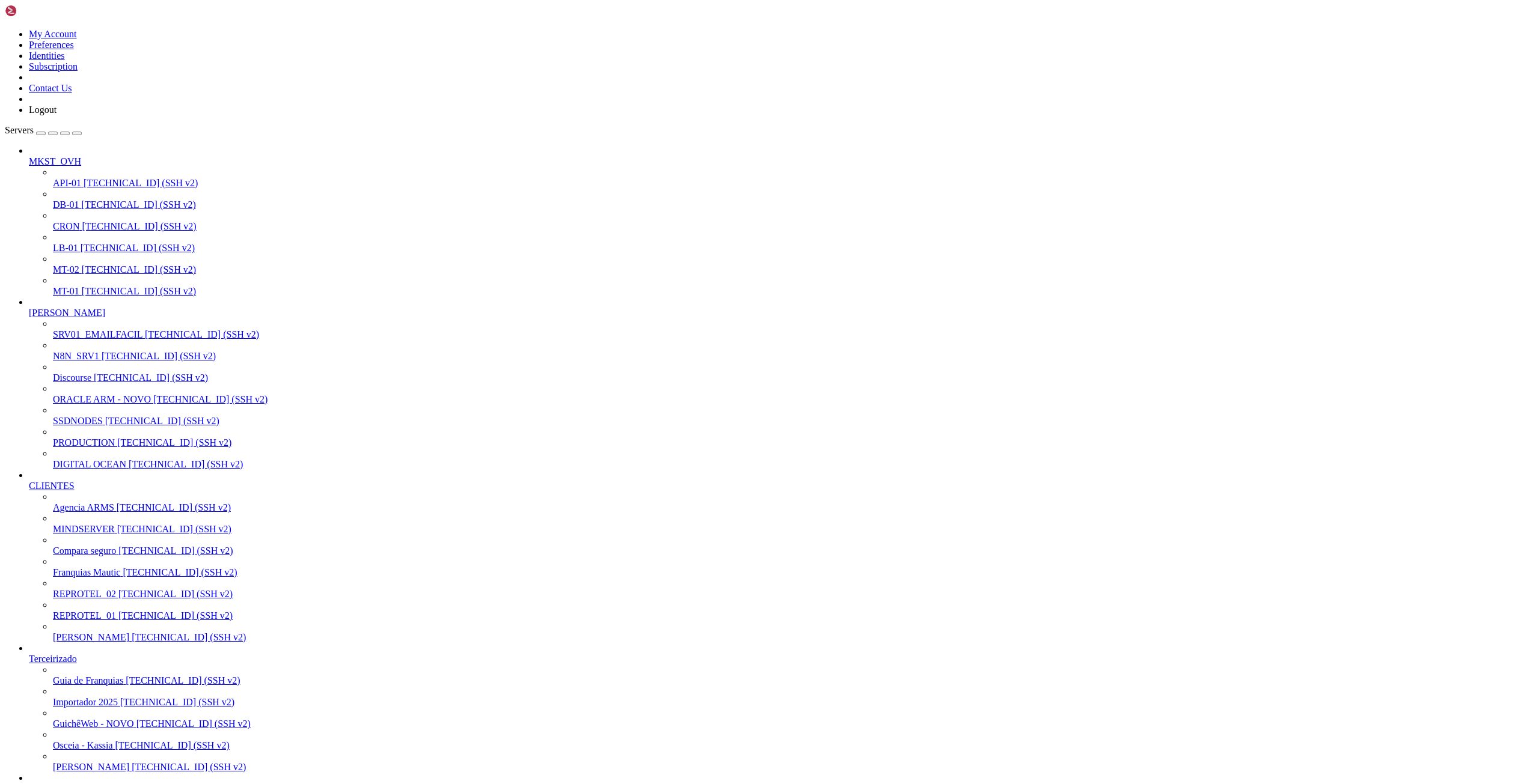
drag, startPoint x: 249, startPoint y: 38, endPoint x: 96, endPoint y: 40, distance: 153.0
paste input "var/lib/docker/volumes/mtc4_ansiedadedobem_com_br/_data"
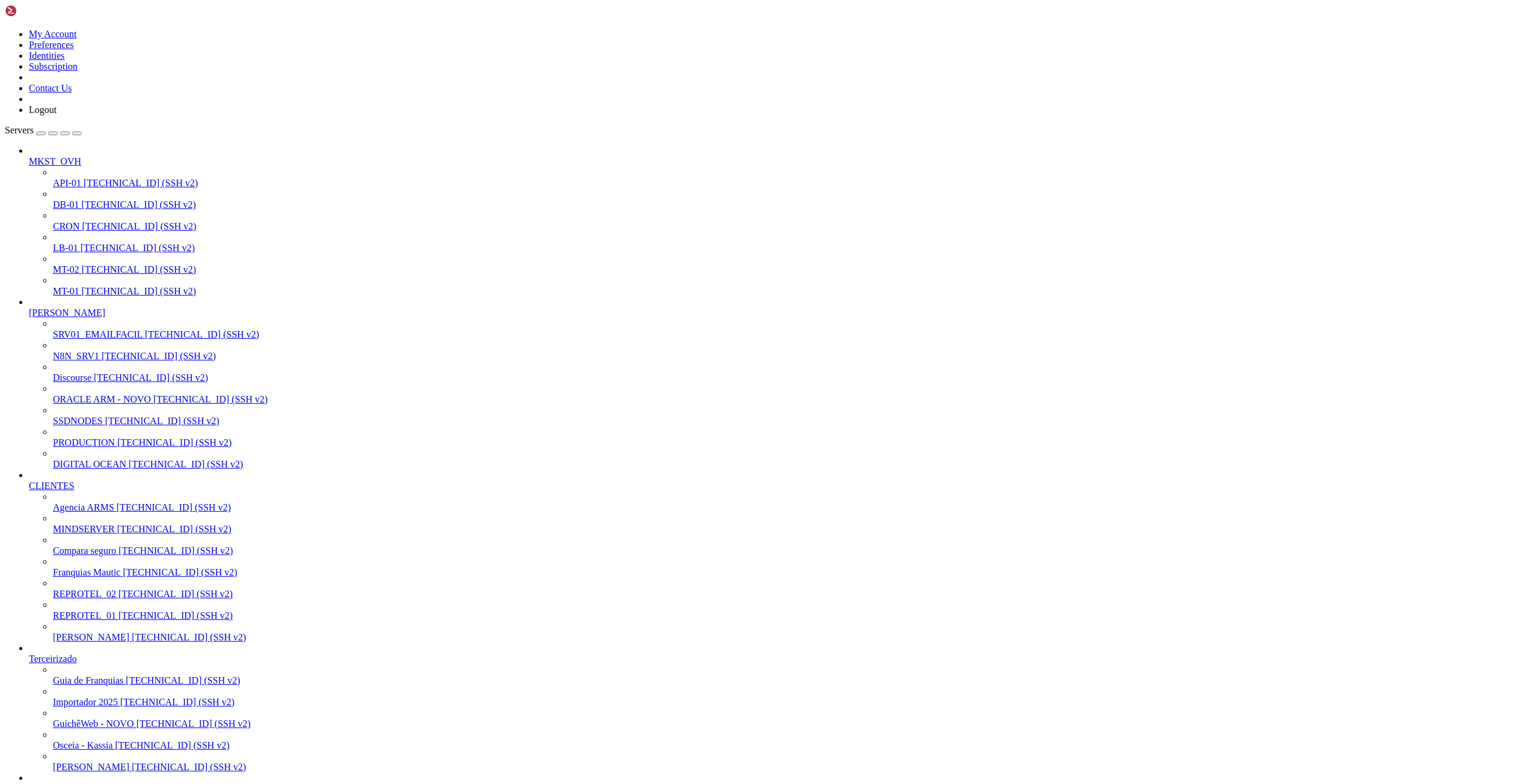
type input "/var/lib/docker/volumes/mtc4_ansiedadedobem_com_br/_data"
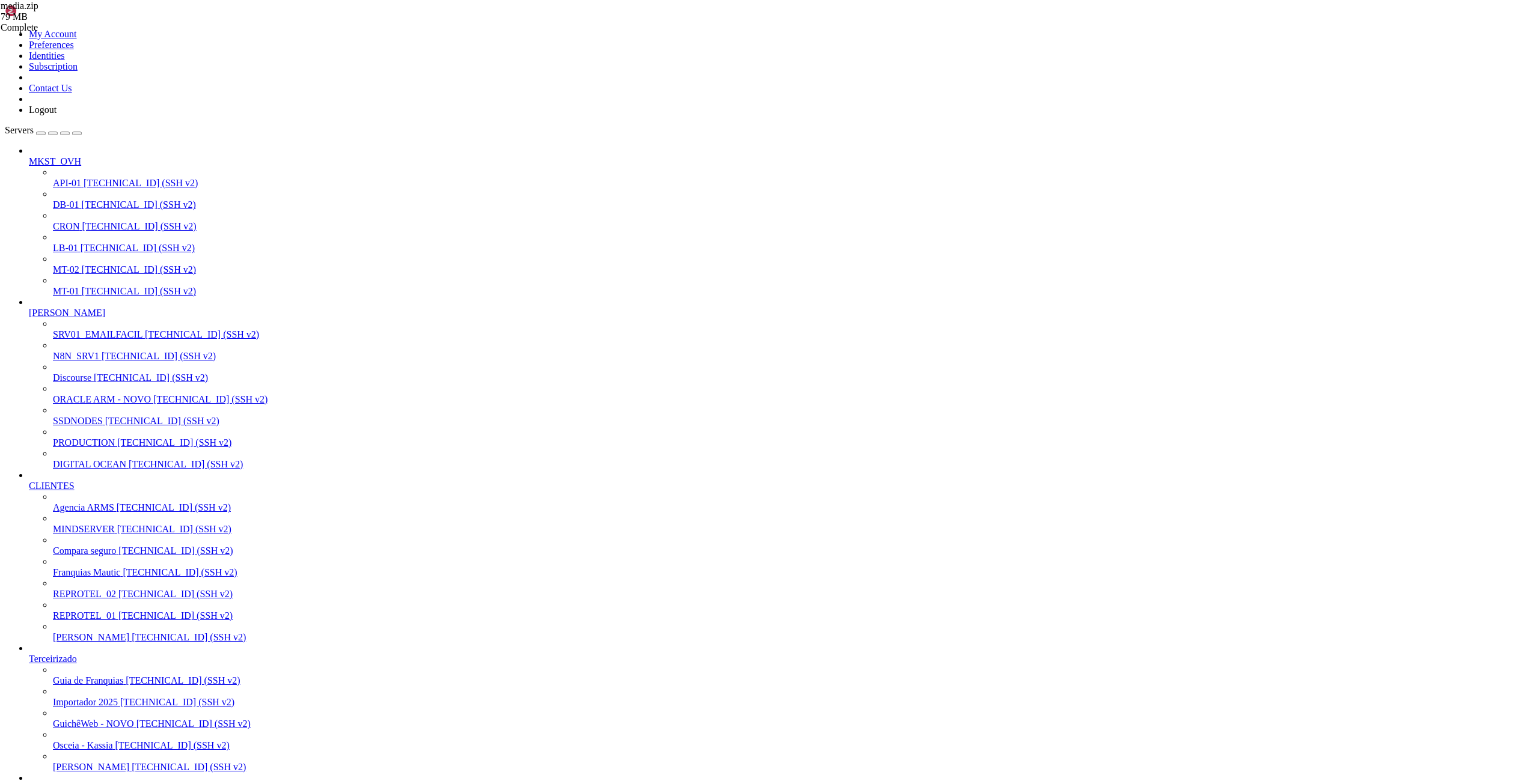
drag, startPoint x: 76, startPoint y: 1980, endPoint x: 359, endPoint y: 1975, distance: 283.0
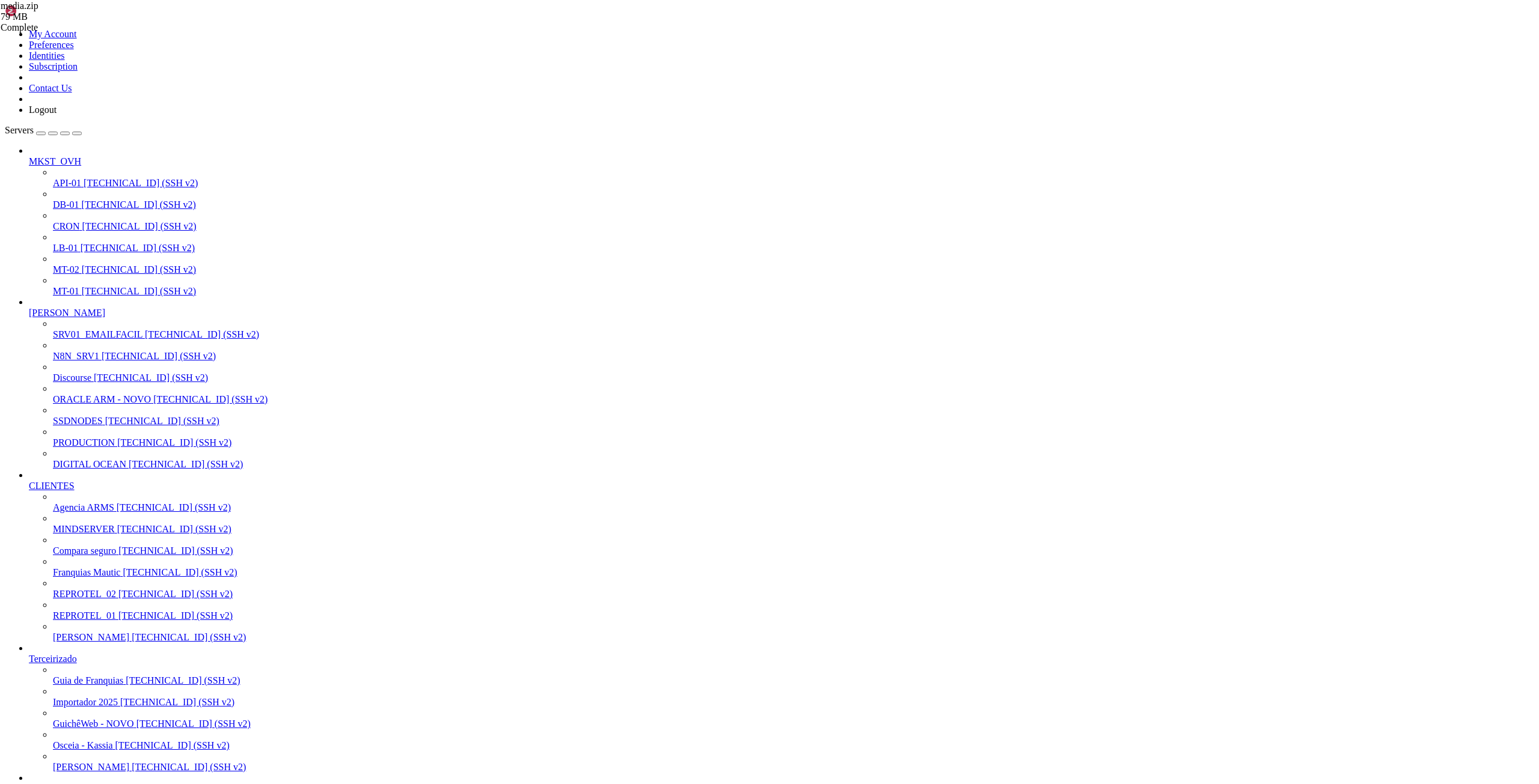
paste input "var/lib/docker/volumes/mtc4_ansiedadedobem_com_br/_data"
type input "/var/lib/docker/volumes/mtc4_ansiedadedobem_com_br/_data"
drag, startPoint x: 136, startPoint y: 1626, endPoint x: 203, endPoint y: 1628, distance: 67.0
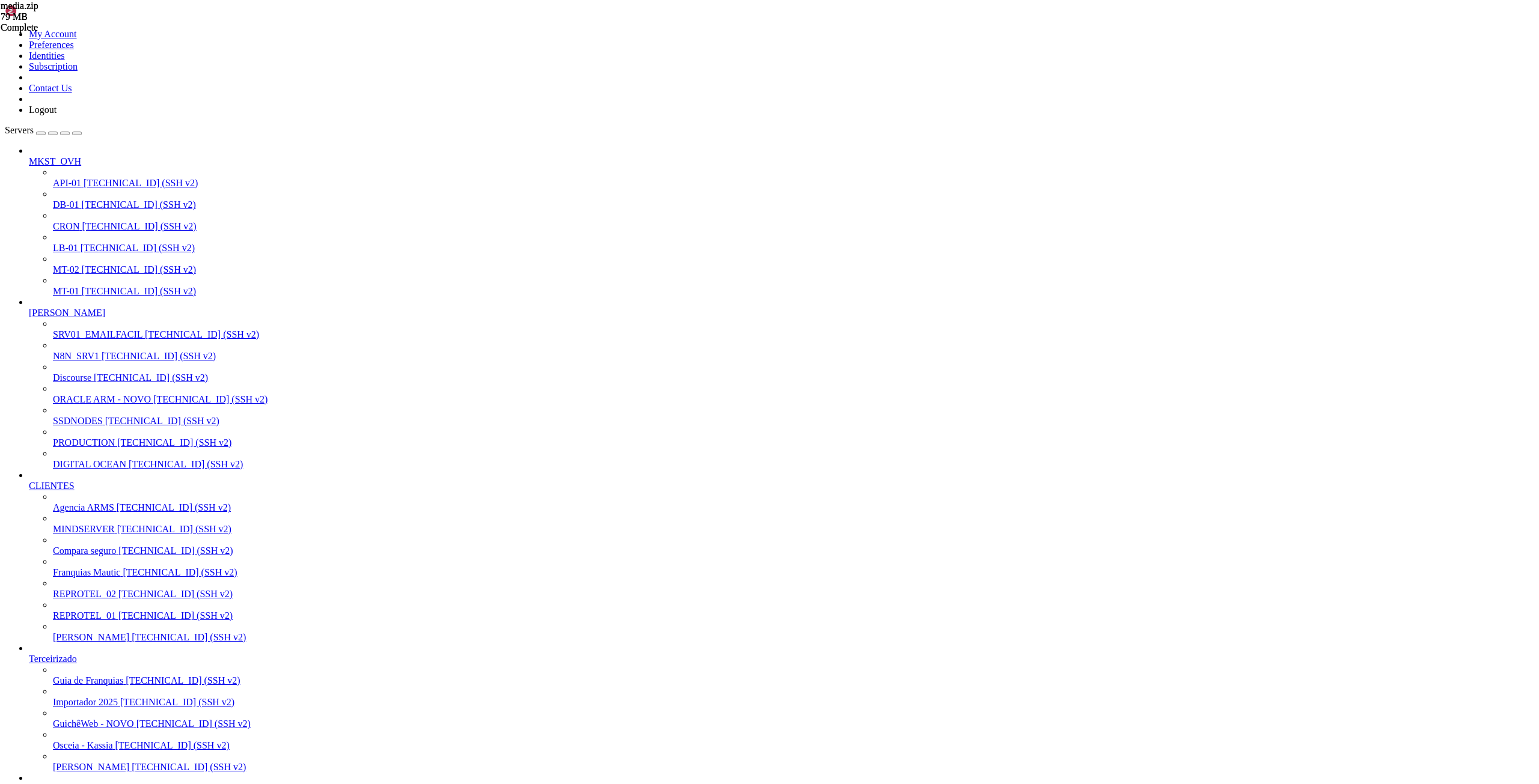
scroll to position [23401, 0]
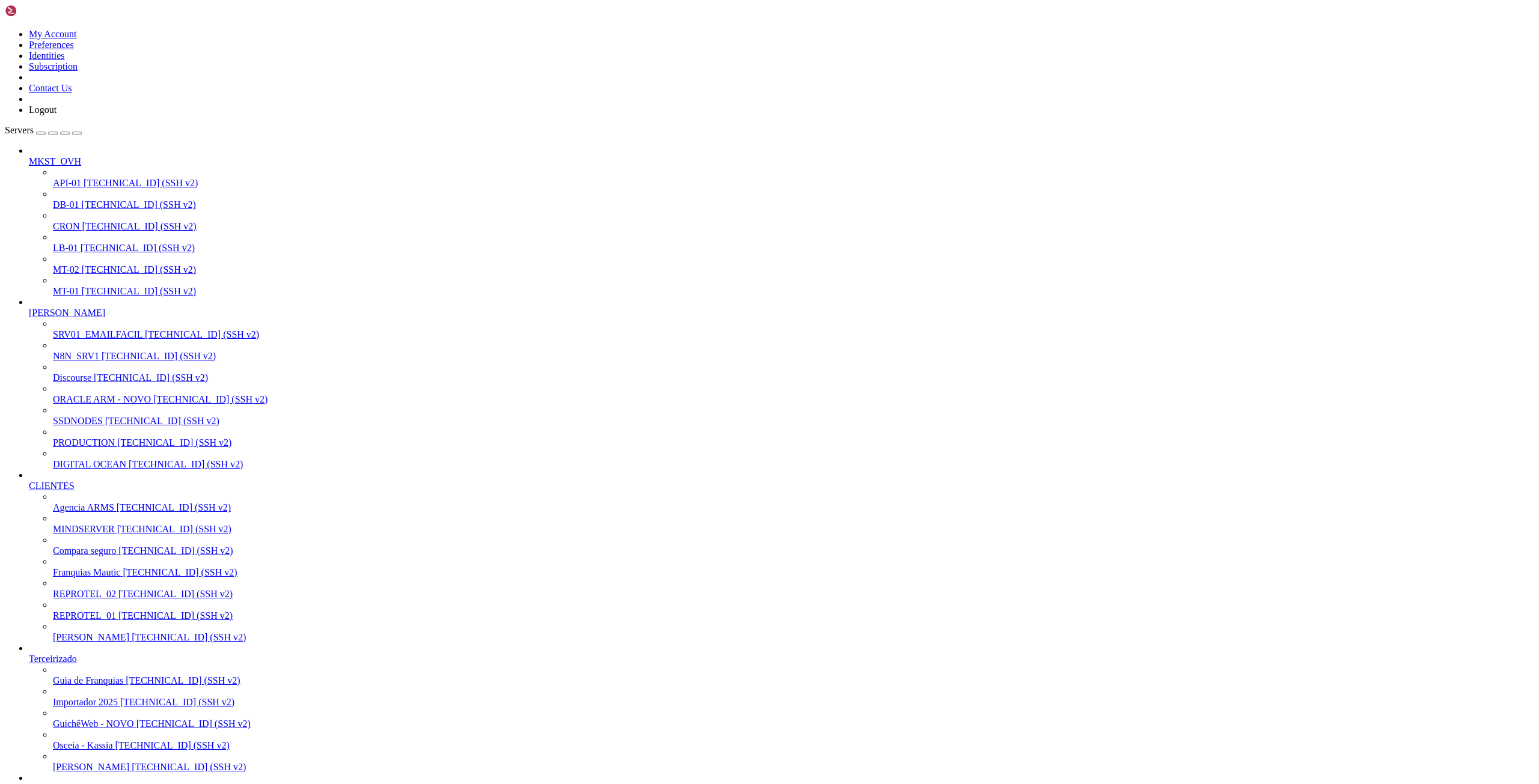
scroll to position [18856, 0]
